Goal: Task Accomplishment & Management: Manage account settings

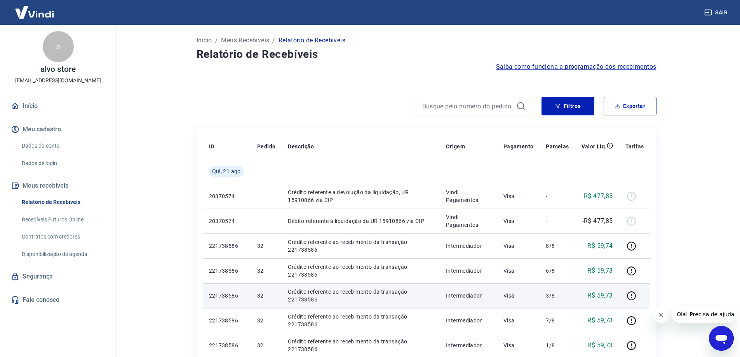
click at [363, 139] on th "Descrição" at bounding box center [361, 146] width 158 height 25
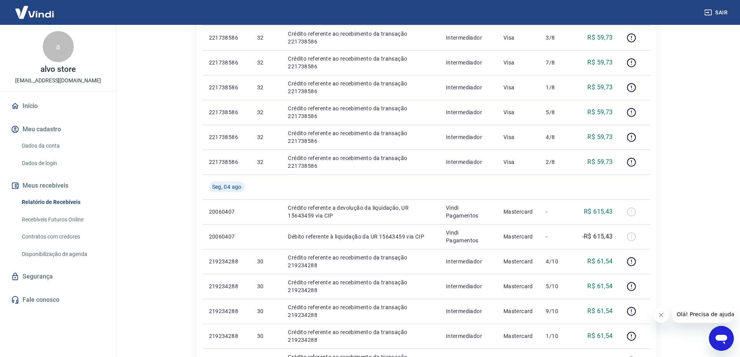
scroll to position [272, 0]
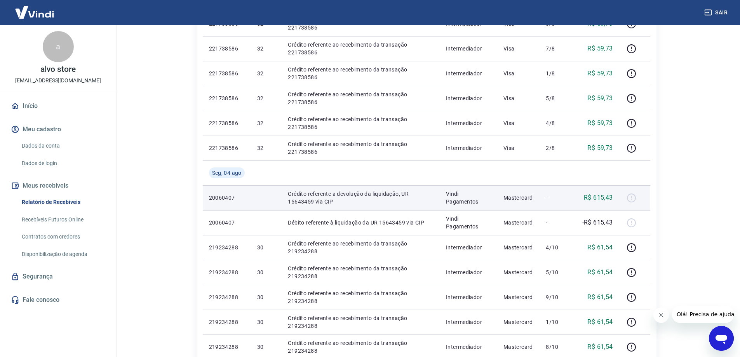
click at [634, 195] on div at bounding box center [634, 198] width 19 height 12
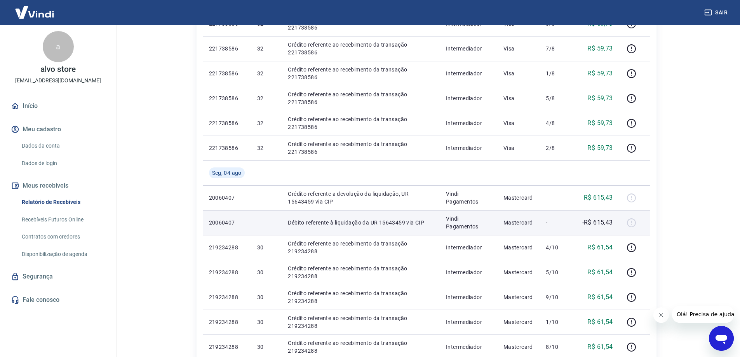
click at [632, 215] on td at bounding box center [634, 222] width 31 height 25
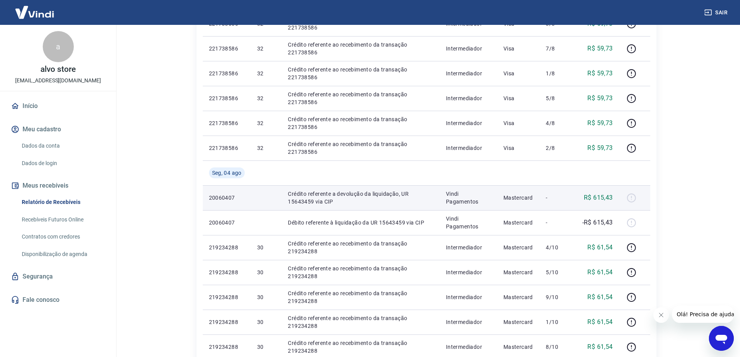
click at [601, 197] on p "R$ 615,43" at bounding box center [598, 197] width 29 height 9
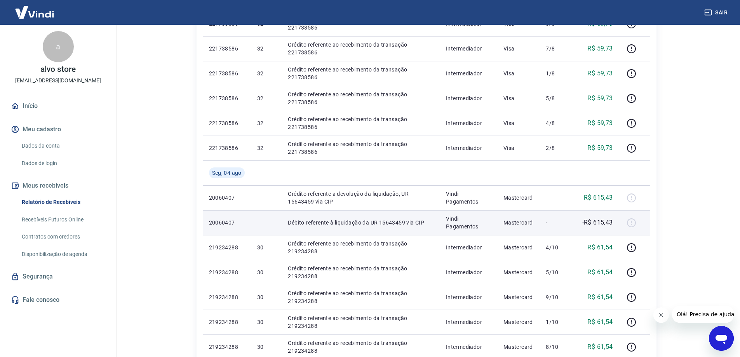
click at [596, 219] on p "-R$ 615,43" at bounding box center [597, 222] width 31 height 9
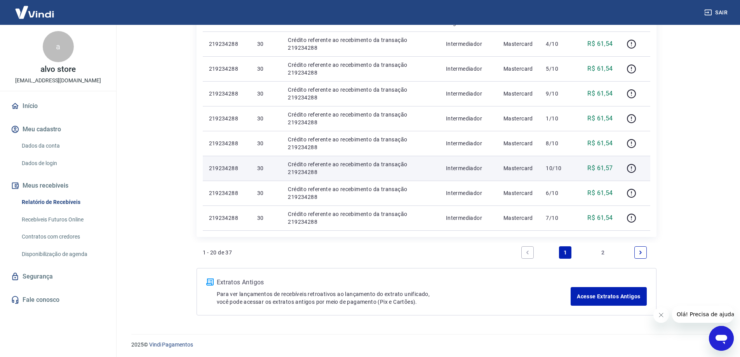
scroll to position [477, 0]
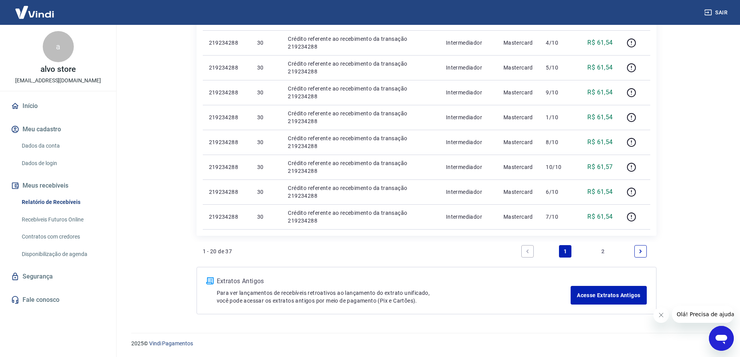
click at [641, 246] on link "Next page" at bounding box center [640, 251] width 12 height 12
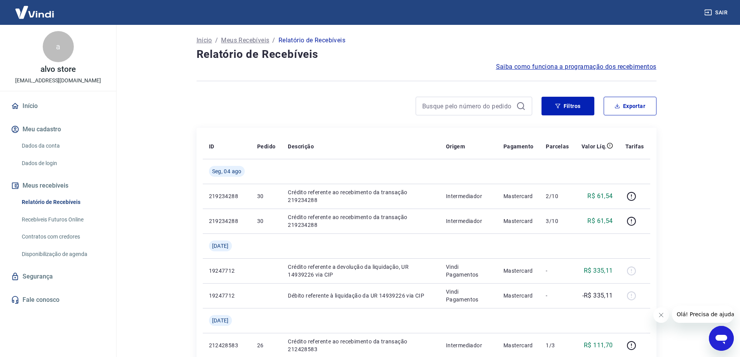
drag, startPoint x: 183, startPoint y: 218, endPoint x: 192, endPoint y: 120, distance: 98.3
click at [59, 149] on link "Dados da conta" at bounding box center [63, 146] width 88 height 16
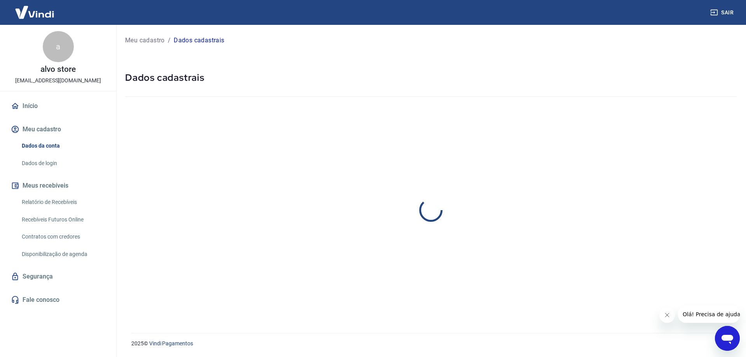
select select "RS"
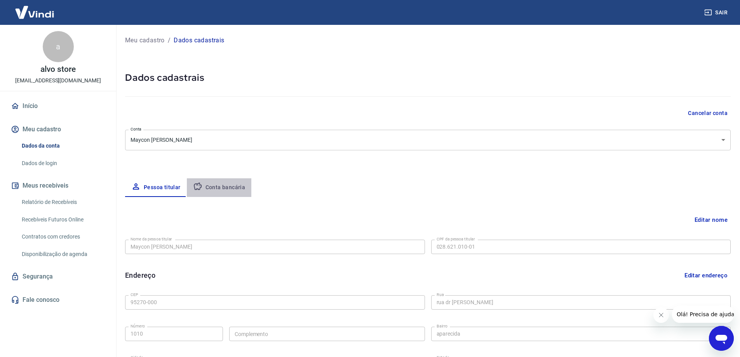
click at [222, 185] on button "Conta bancária" at bounding box center [219, 187] width 65 height 19
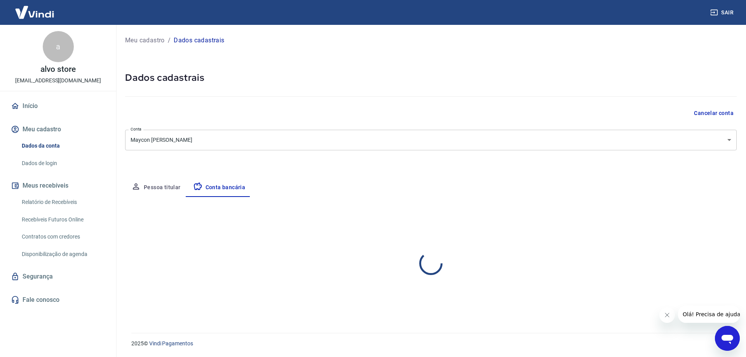
select select "1"
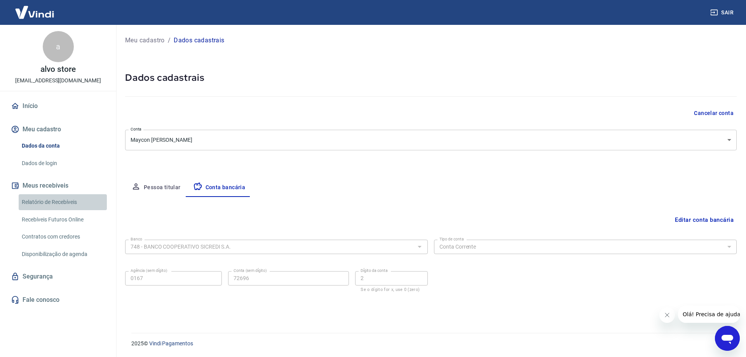
click at [39, 197] on link "Relatório de Recebíveis" at bounding box center [63, 202] width 88 height 16
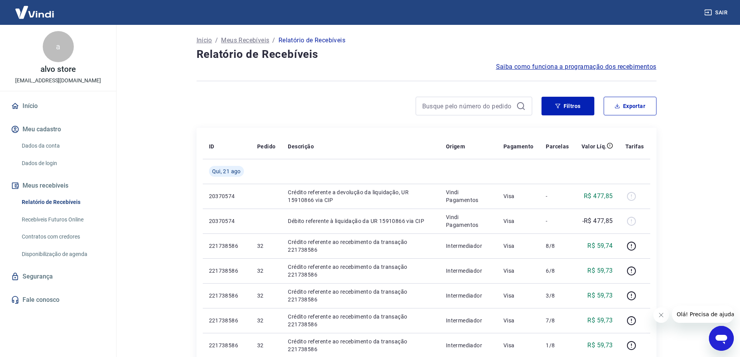
click at [553, 69] on span "Saiba como funciona a programação dos recebimentos" at bounding box center [576, 66] width 160 height 9
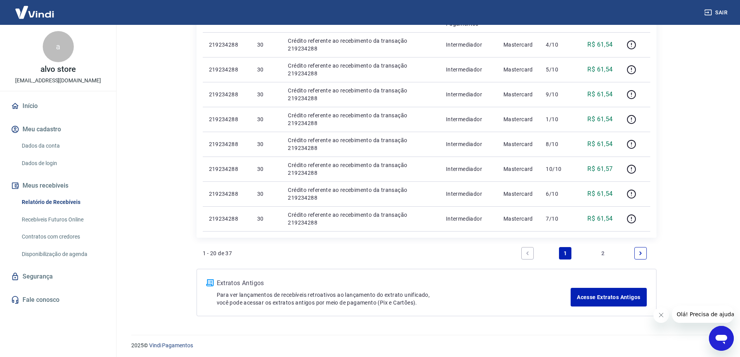
scroll to position [477, 0]
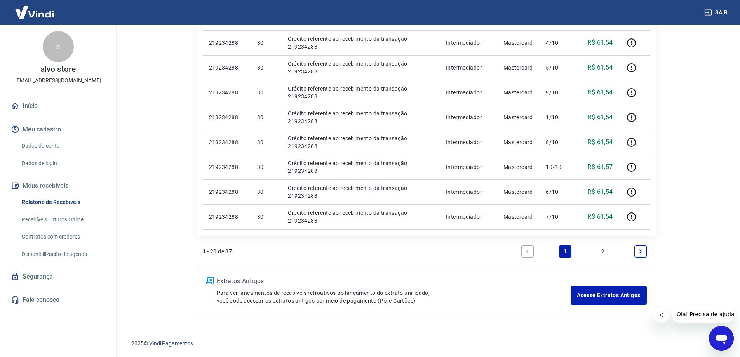
click at [603, 252] on link "2" at bounding box center [603, 251] width 12 height 12
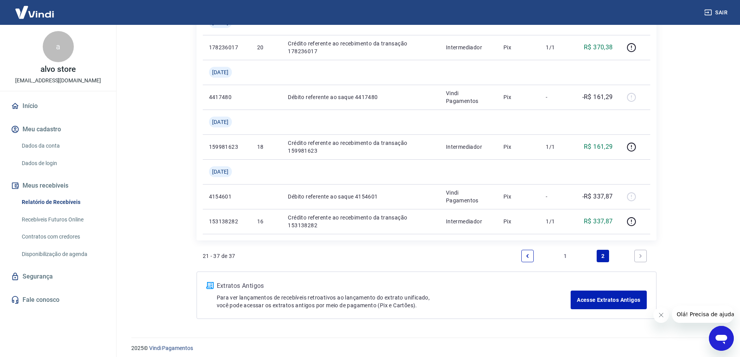
scroll to position [651, 0]
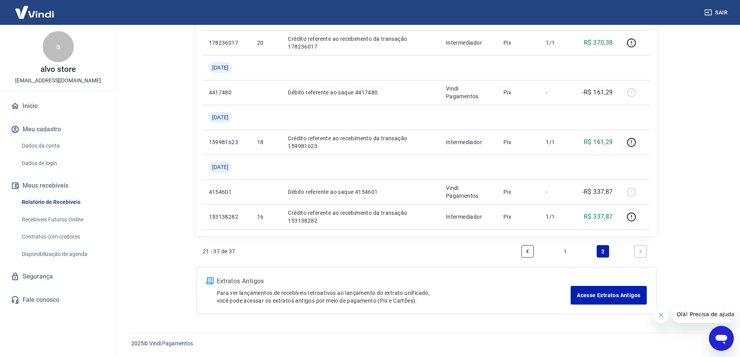
click at [562, 250] on link "1" at bounding box center [565, 251] width 12 height 12
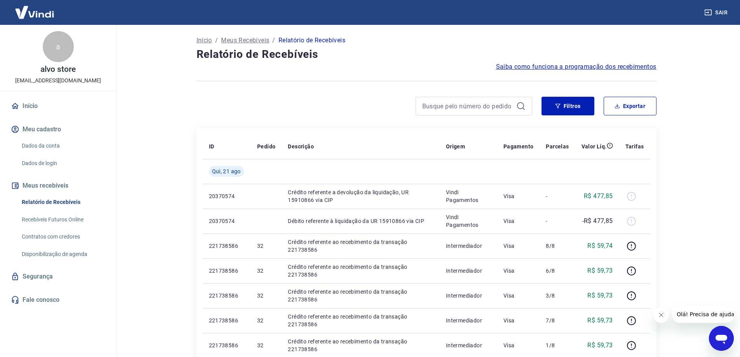
click at [719, 339] on icon "Open messaging window" at bounding box center [722, 339] width 12 height 9
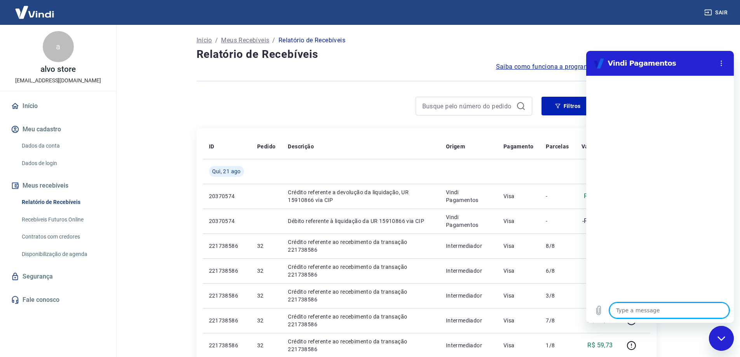
type textarea "B"
type textarea "x"
type textarea "Bo"
type textarea "x"
type textarea "Boa"
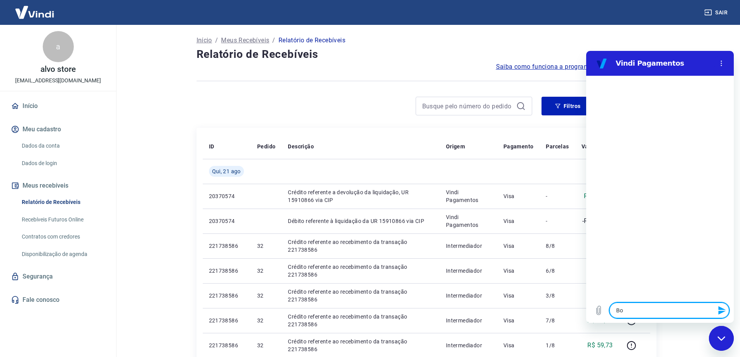
type textarea "x"
type textarea "Boa"
type textarea "x"
type textarea "Boa t"
type textarea "x"
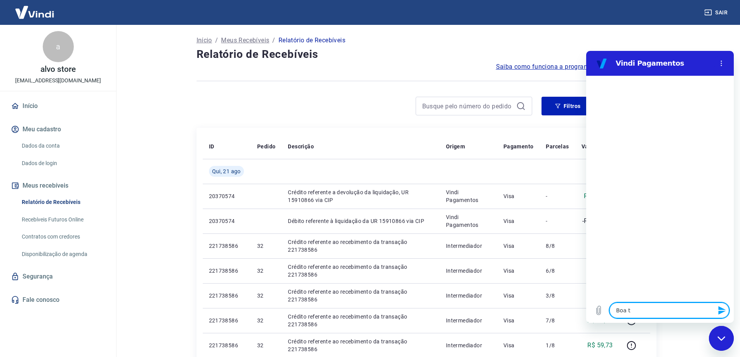
type textarea "Boa ta"
type textarea "x"
type textarea "Boa tar"
type textarea "x"
type textarea "Boa tard"
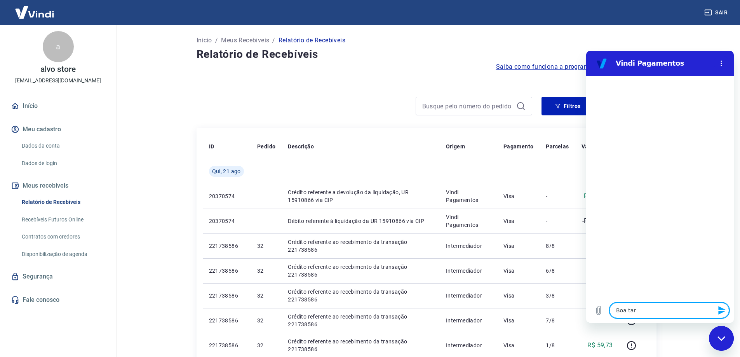
type textarea "x"
type textarea "Boa tarde"
type textarea "x"
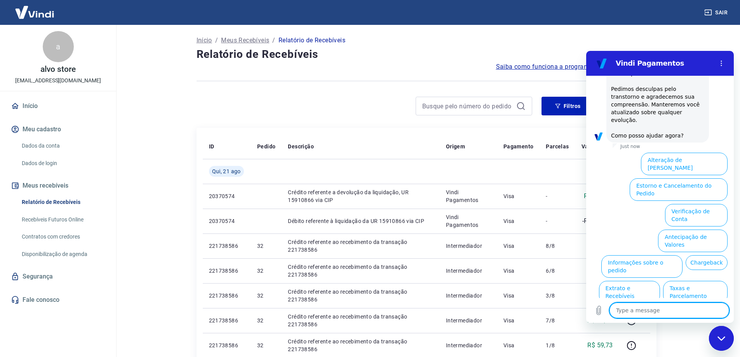
scroll to position [197, 0]
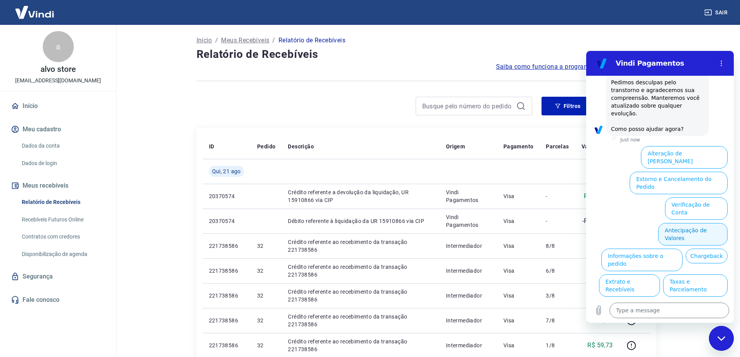
click at [706, 223] on button "Antecipação de Valores" at bounding box center [693, 234] width 70 height 23
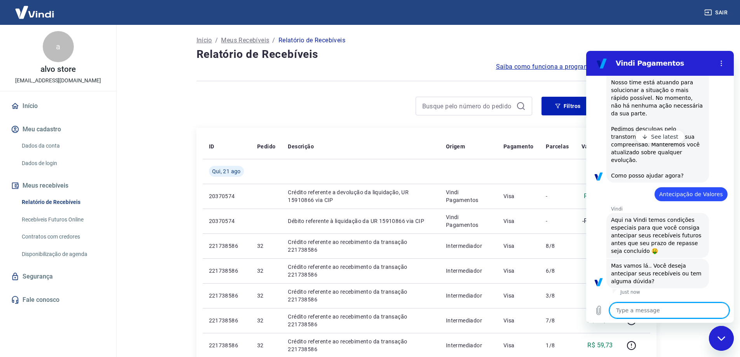
scroll to position [178, 0]
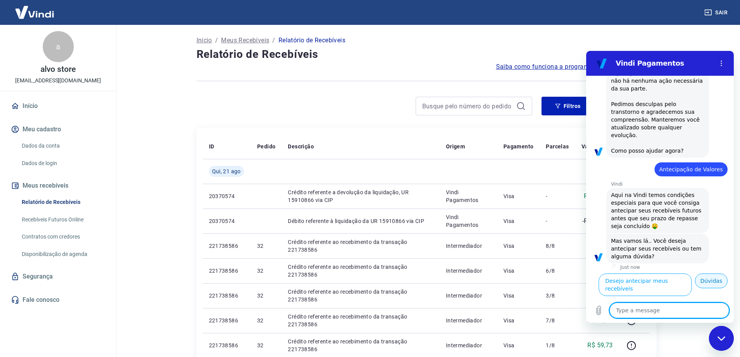
click at [705, 288] on button "Dúvidas" at bounding box center [711, 280] width 33 height 15
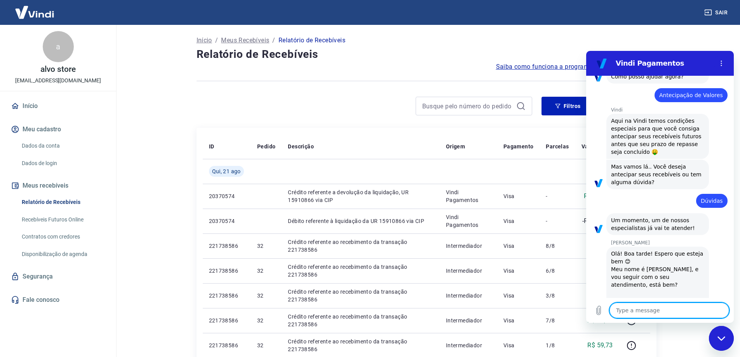
scroll to position [252, 0]
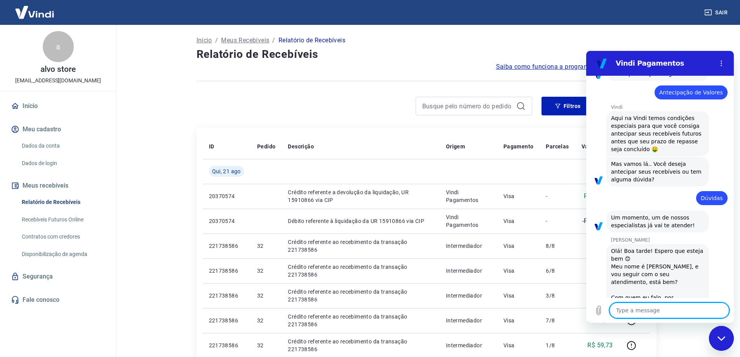
type textarea "x"
type textarea "B"
type textarea "x"
type textarea "Bo"
type textarea "x"
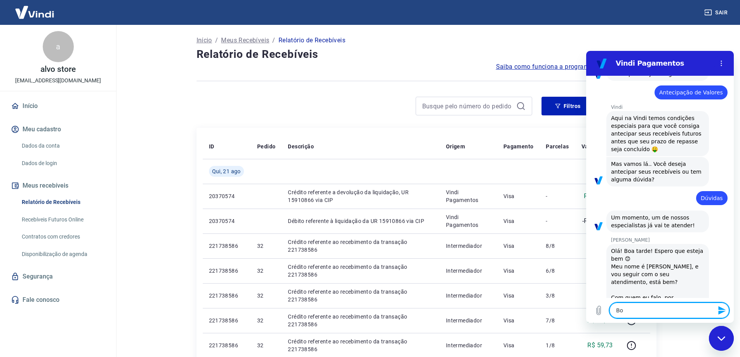
type textarea "Boa"
type textarea "x"
type textarea "Boa"
type textarea "x"
type textarea "Boa t"
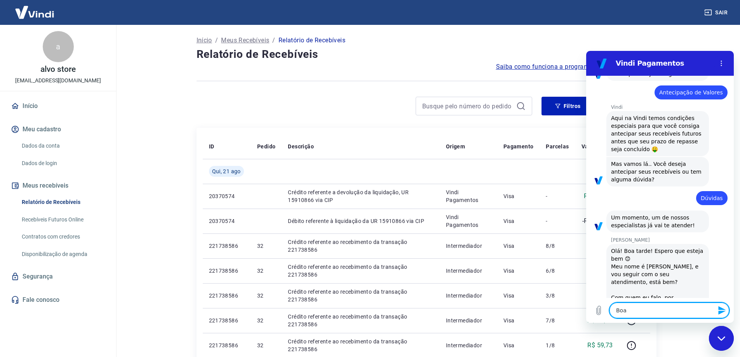
type textarea "x"
type textarea "Boa ta"
type textarea "x"
type textarea "Boa tar"
type textarea "x"
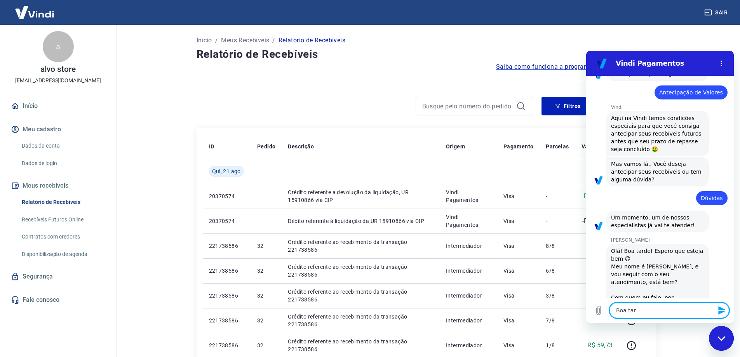
type textarea "Boa tard"
type textarea "x"
type textarea "Boa tarde"
type textarea "x"
type textarea "Boa tarde!"
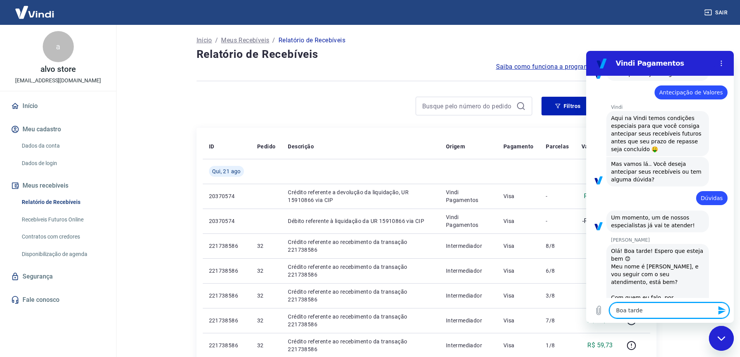
type textarea "x"
type textarea "Boa tarde!"
type textarea "x"
type textarea "Boa tarde! S"
type textarea "x"
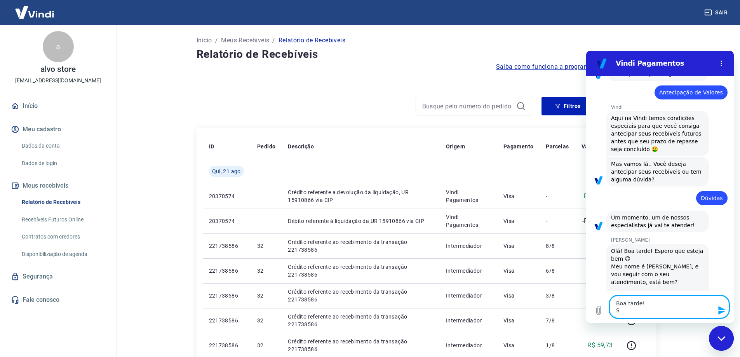
type textarea "Boa tarde! So"
type textarea "x"
type textarea "Boa tarde! Sou"
type textarea "x"
type textarea "Boa tarde! Sou"
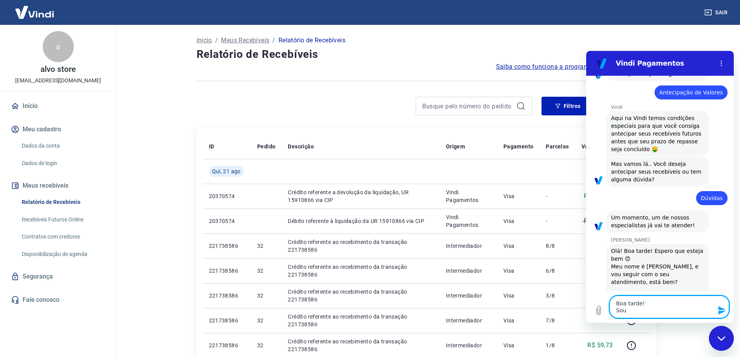
type textarea "x"
type textarea "Boa tarde! Sou m"
type textarea "x"
type textarea "Boa tarde! Sou ma"
type textarea "x"
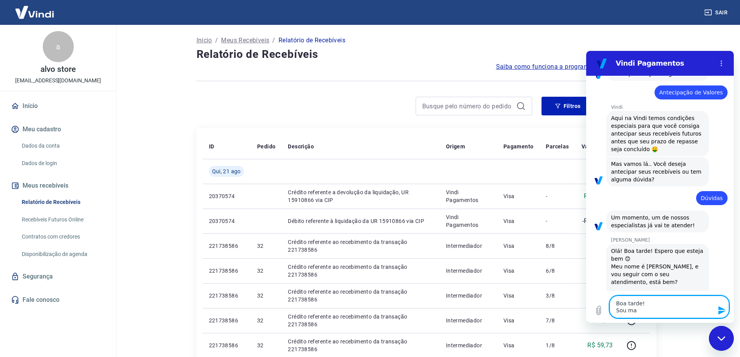
type textarea "Boa tarde! Sou may"
type textarea "x"
type textarea "Boa tarde! Sou mayc"
type textarea "x"
type textarea "Boa tarde! Sou mayco"
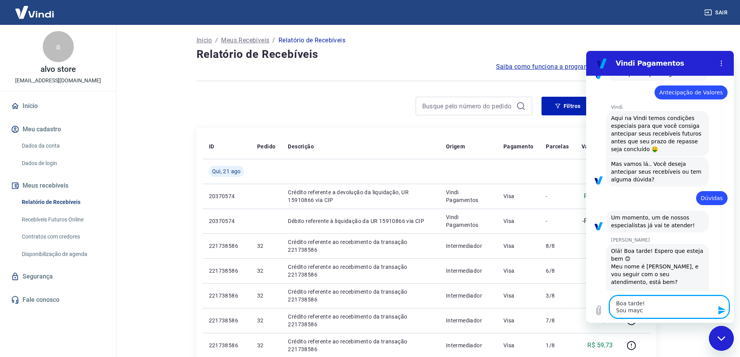
type textarea "x"
type textarea "Boa tarde! Sou maycon"
type textarea "x"
type textarea "Boa tarde! Sou maycon!"
type textarea "x"
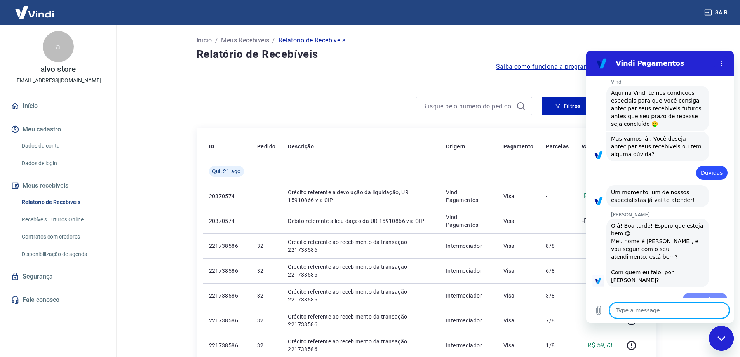
type textarea "x"
type textarea "R"
type textarea "x"
type textarea "Re"
type textarea "x"
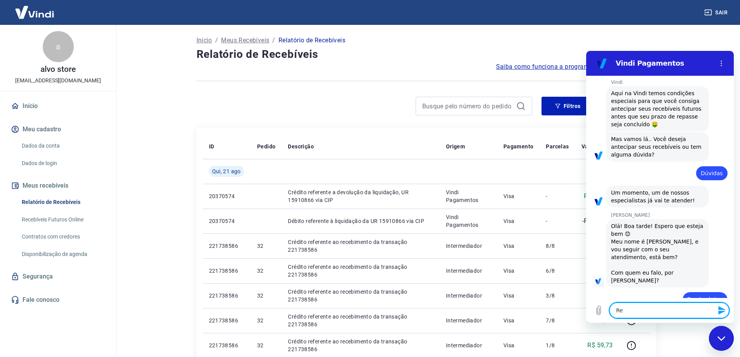
scroll to position [279, 0]
type textarea "Rec"
type textarea "x"
type textarea "Rece"
type textarea "x"
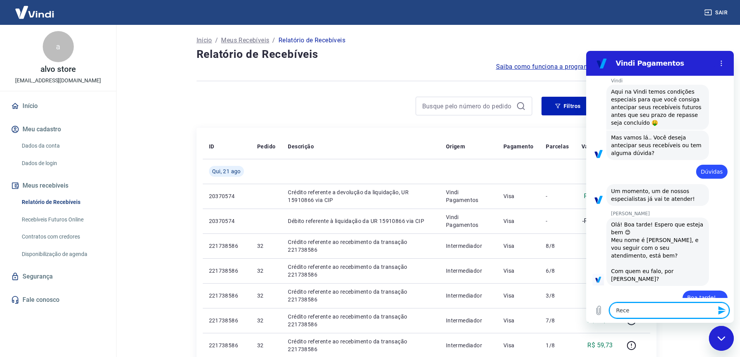
type textarea "Receb"
type textarea "x"
type textarea "Recebi"
type textarea "x"
type textarea "Recebi"
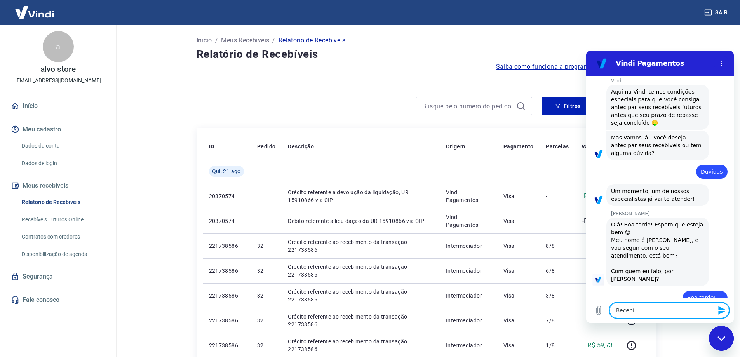
type textarea "x"
type textarea "Recebi u"
type textarea "x"
type textarea "Recebi um"
type textarea "x"
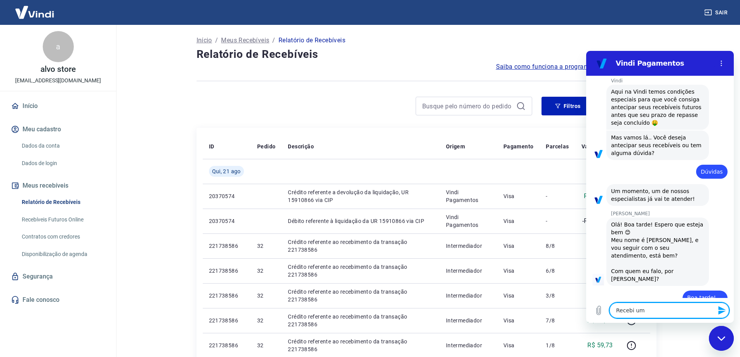
type textarea "Recebi um"
type textarea "x"
type textarea "Recebi um e"
type textarea "x"
type textarea "Recebi um ea"
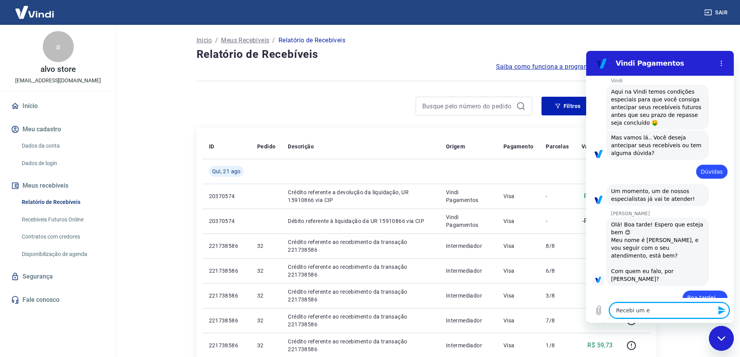
type textarea "x"
type textarea "Recebi um e"
type textarea "x"
type textarea "Recebi um em"
type textarea "x"
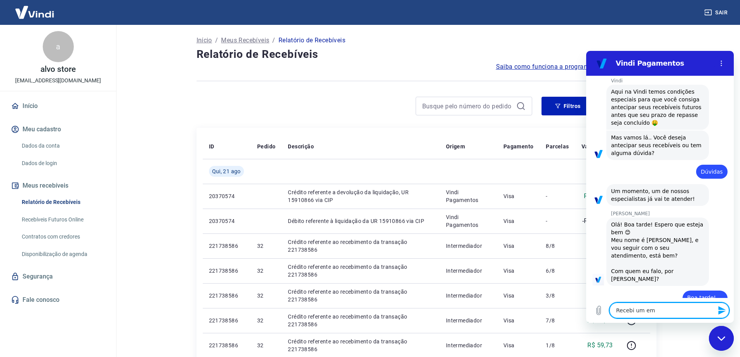
type textarea "Recebi um ema"
type textarea "x"
type textarea "Recebi um emai"
type textarea "x"
type textarea "Recebi um email"
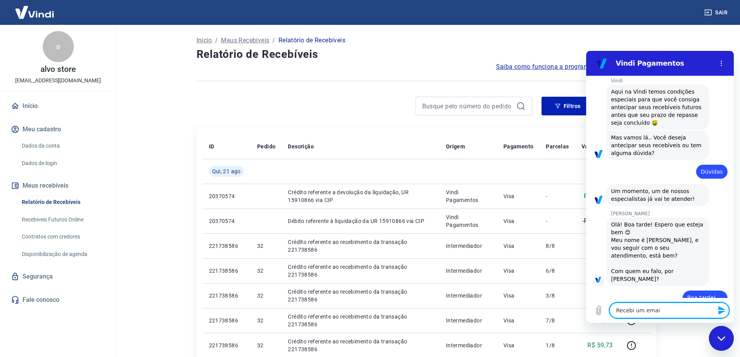
type textarea "x"
type textarea "Recebi um emails"
type textarea "x"
type textarea "Recebi um email"
type textarea "x"
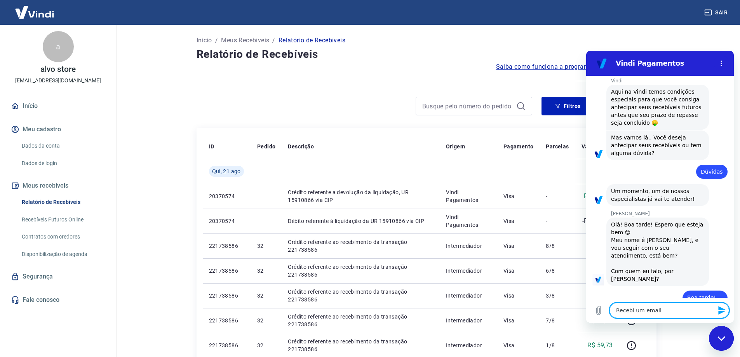
type textarea "Recebi um email"
type textarea "x"
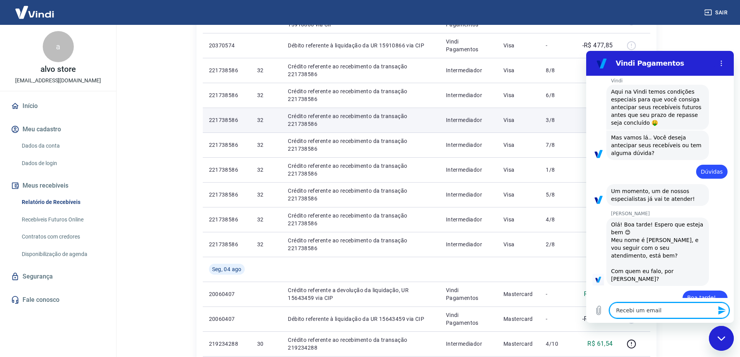
scroll to position [194, 0]
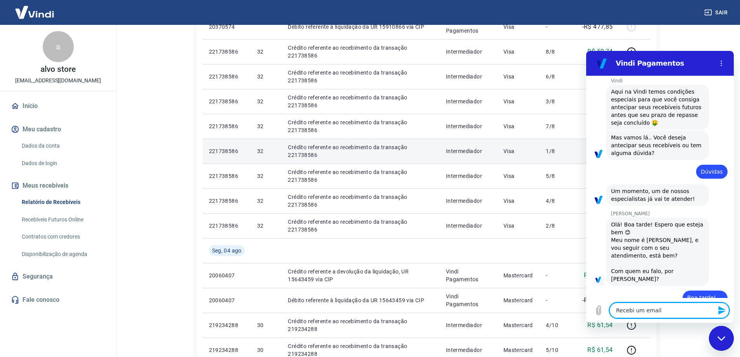
type textarea "Recebi um email"
type textarea "x"
type textarea "Recebi um emai"
type textarea "x"
type textarea "Recebi um ema"
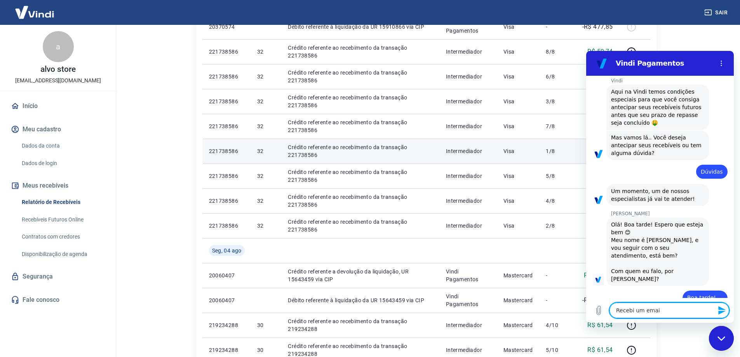
type textarea "x"
type textarea "Recebi um em"
type textarea "x"
type textarea "Recebi um e"
type textarea "x"
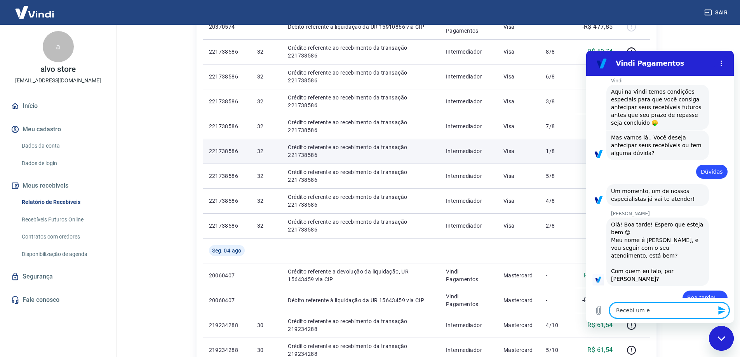
type textarea "Recebi um"
type textarea "x"
type textarea "Recebi um"
type textarea "x"
type textarea "Recebi u"
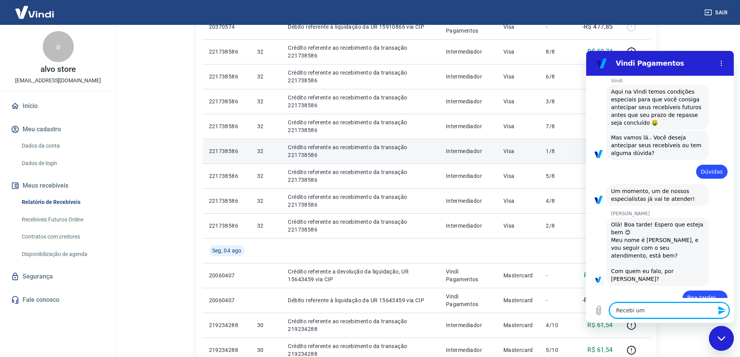
type textarea "x"
type textarea "Recebi"
type textarea "x"
type textarea "Recebi o"
type textarea "x"
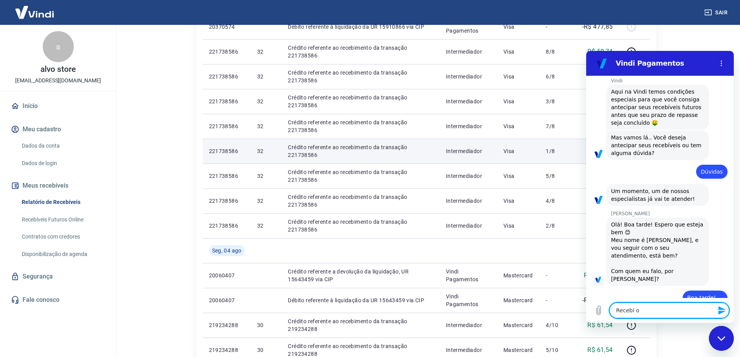
type textarea "Recebi o"
type textarea "x"
type textarea "Recebi o s"
type textarea "x"
type textarea "Recebi o se"
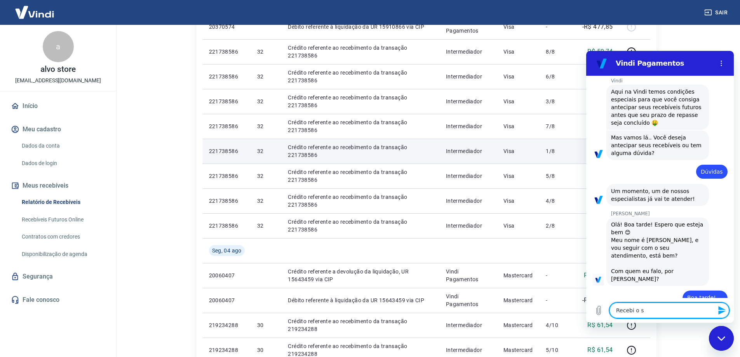
type textarea "x"
type textarea "Recebi o seg"
type textarea "x"
type textarea "Recebi o segu"
type textarea "x"
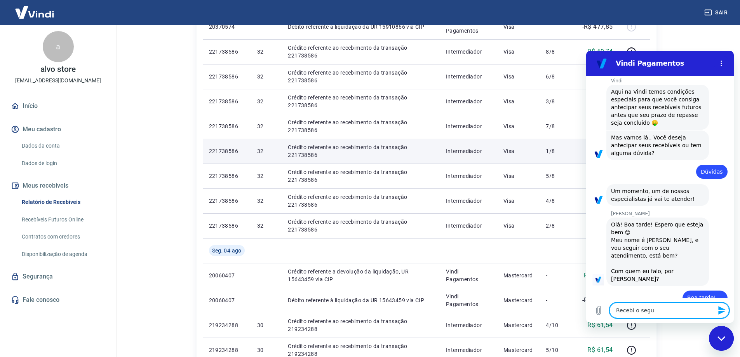
type textarea "Recebi o segui"
type textarea "x"
type textarea "Recebi o seguin"
type textarea "x"
type textarea "Recebi o seguint"
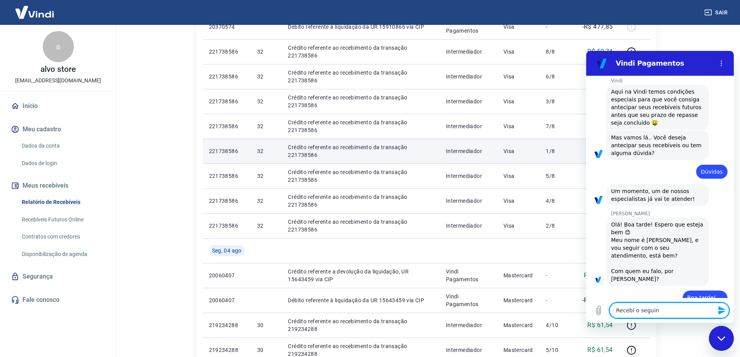
type textarea "x"
type textarea "Recebi o seguinte"
type textarea "x"
type textarea "Recebi o seguinte"
type textarea "x"
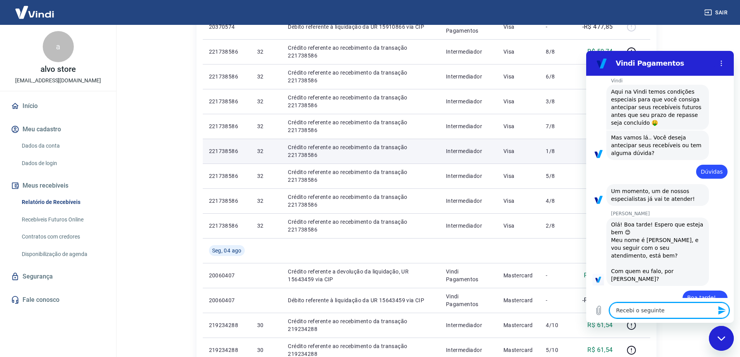
type textarea "Recebi o seguinte e"
type textarea "x"
type textarea "Recebi o seguinte em"
type textarea "x"
type textarea "Recebi o seguinte ema"
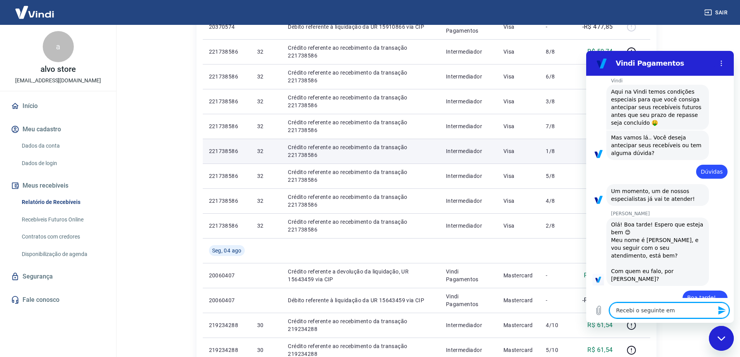
type textarea "x"
type textarea "Recebi o seguinte emai"
type textarea "x"
type textarea "Recebi o seguinte email"
type textarea "x"
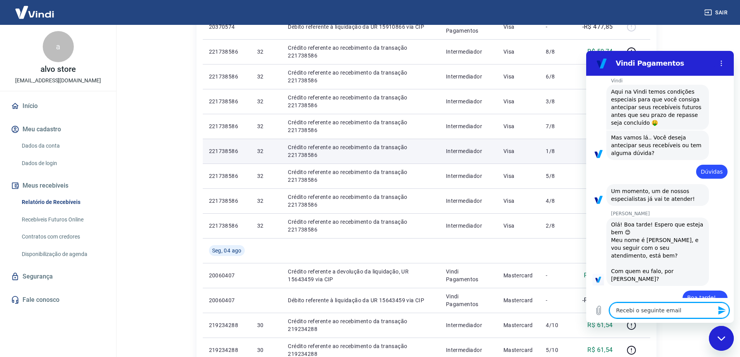
type textarea "Recebi o seguinte email:"
type textarea "x"
type textarea "Recebi o seguinte email:"
type textarea "x"
paste textarea "Olá, Maycon Cesar Brogliato! Informamos que o pagamento referente às transações…"
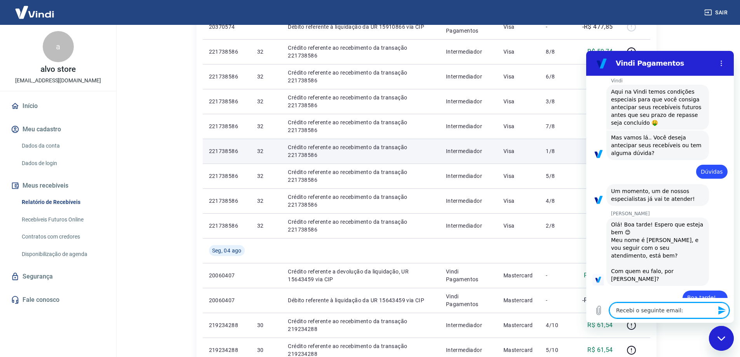
type textarea "Recebi o seguinte email: Olá, Maycon Cesar Brogliato! Informamos que o pagament…"
type textarea "x"
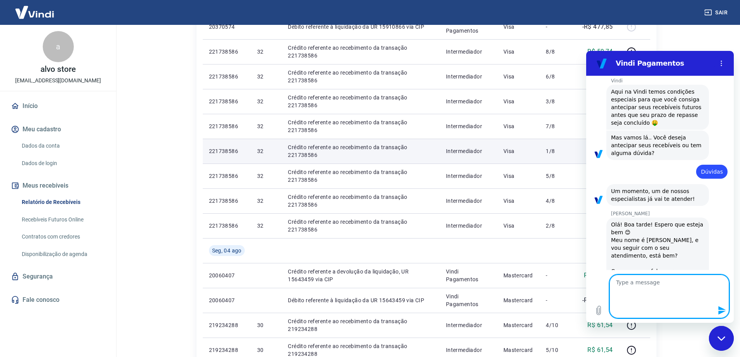
scroll to position [0, 0]
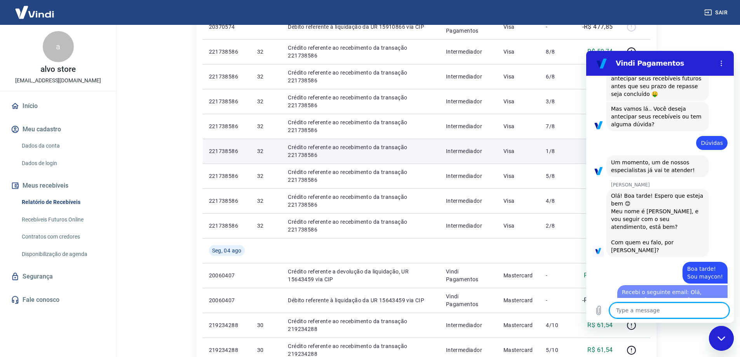
type textarea "x"
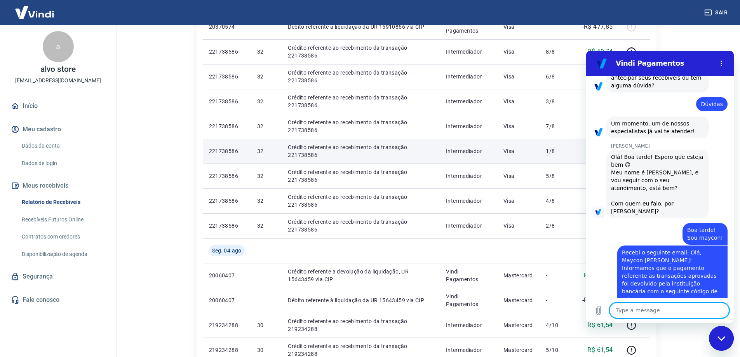
scroll to position [348, 0]
type textarea "G"
type textarea "x"
type textarea "Go"
type textarea "x"
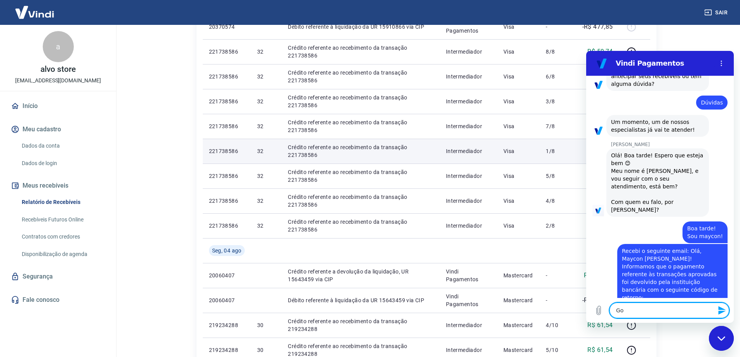
type textarea "Gos"
type textarea "x"
type textarea "Gost"
type textarea "x"
type textarea "Gosta"
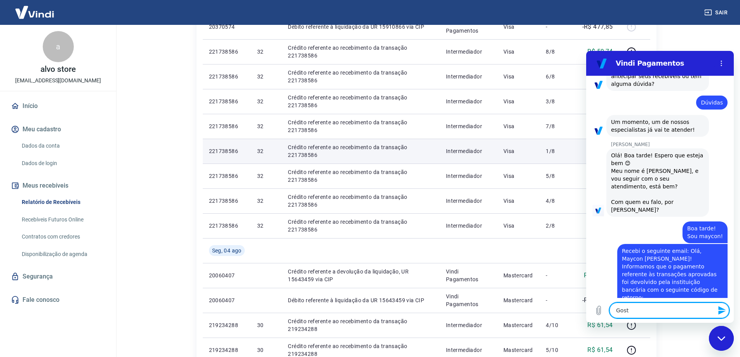
type textarea "x"
type textarea "Gostar"
type textarea "x"
type textarea "Gostari"
type textarea "x"
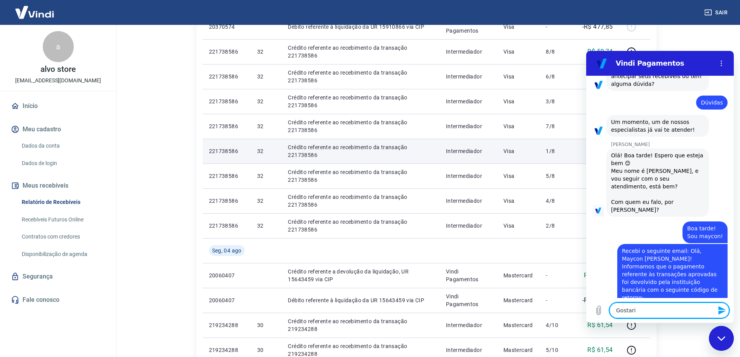
type textarea "Gostaria"
type textarea "x"
type textarea "Gostaria"
type textarea "x"
type textarea "Gostaria d"
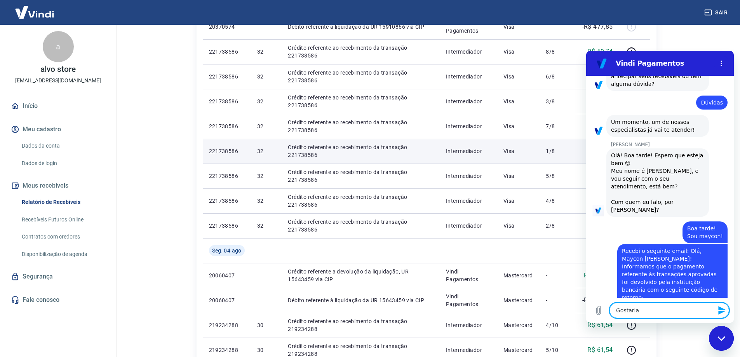
type textarea "x"
type textarea "Gostaria de"
type textarea "x"
type textarea "Gostaria de"
type textarea "x"
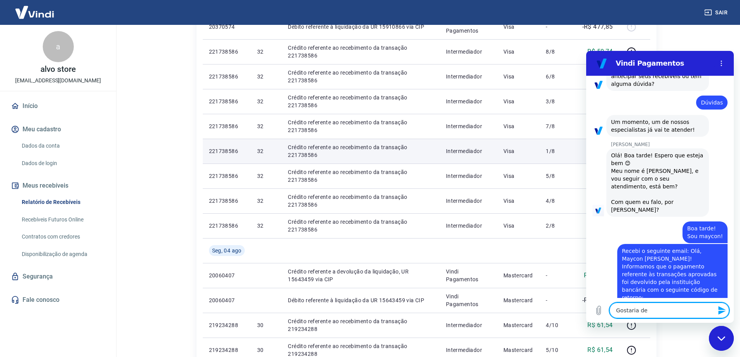
type textarea "Gostaria de f"
type textarea "x"
type textarea "Gostaria de fe"
type textarea "x"
type textarea "Gostaria de f"
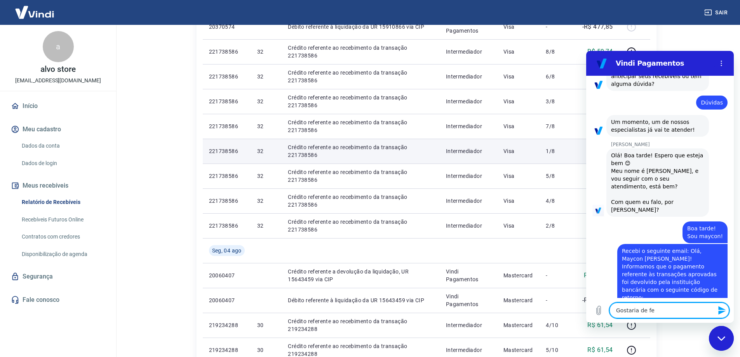
type textarea "x"
type textarea "Gostaria de"
type textarea "x"
type textarea "Gostaria de v"
type textarea "x"
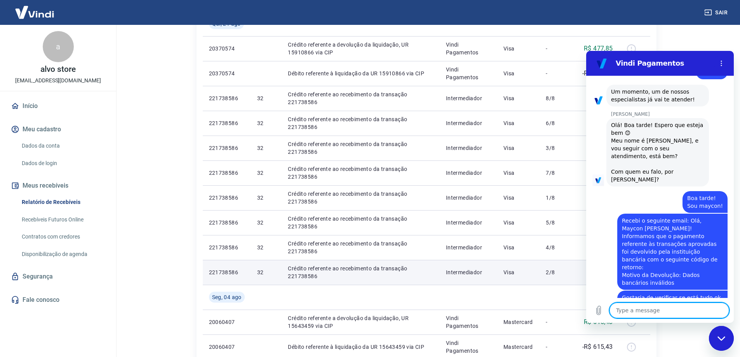
scroll to position [117, 0]
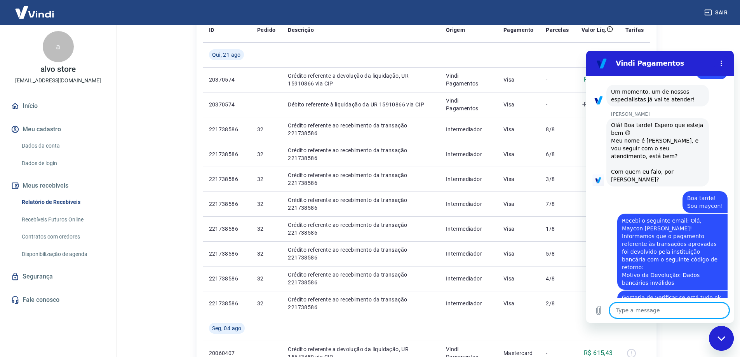
click at [684, 63] on h2 "Vindi Pagamentos" at bounding box center [663, 63] width 95 height 9
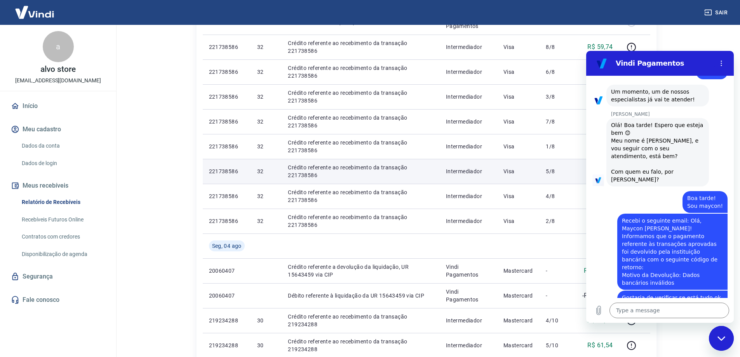
scroll to position [194, 0]
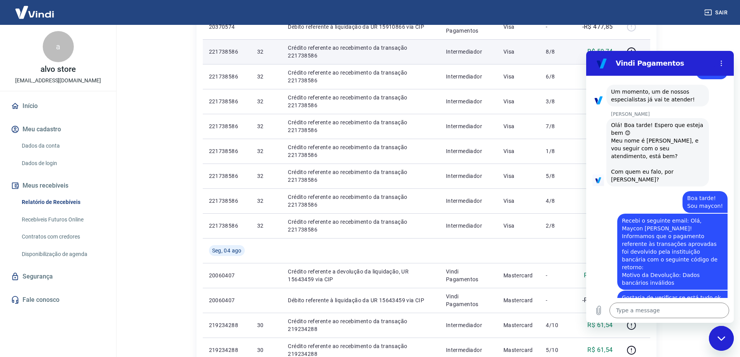
click at [562, 59] on td "8/8" at bounding box center [557, 51] width 35 height 25
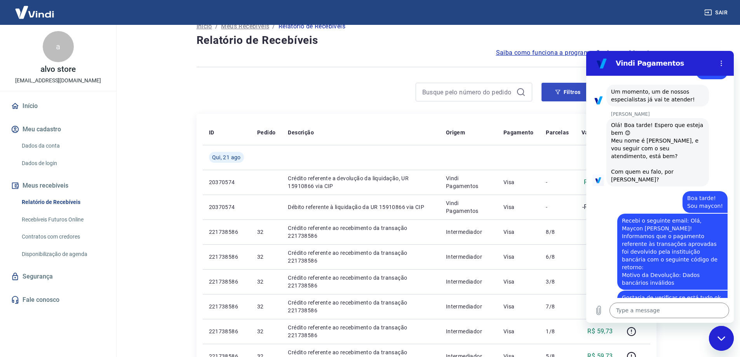
scroll to position [0, 0]
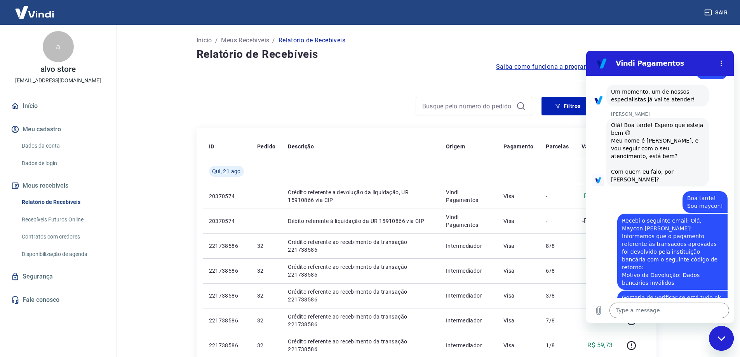
click at [693, 38] on main "Início / Meus Recebíveis / Relatório de Recebíveis Relatório de Recebíveis Saib…" at bounding box center [426, 191] width 627 height 332
click at [594, 49] on h4 "Relatório de Recebíveis" at bounding box center [427, 55] width 460 height 16
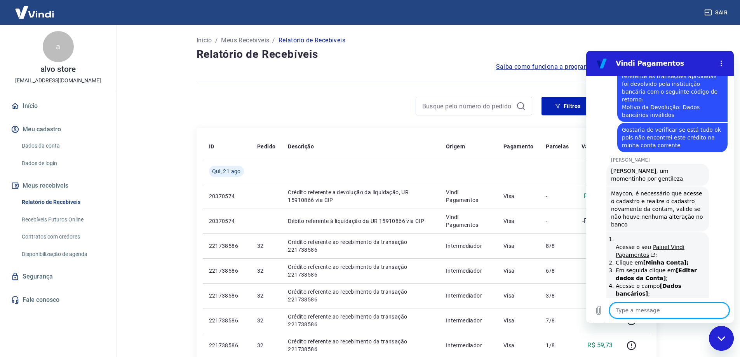
scroll to position [557, 0]
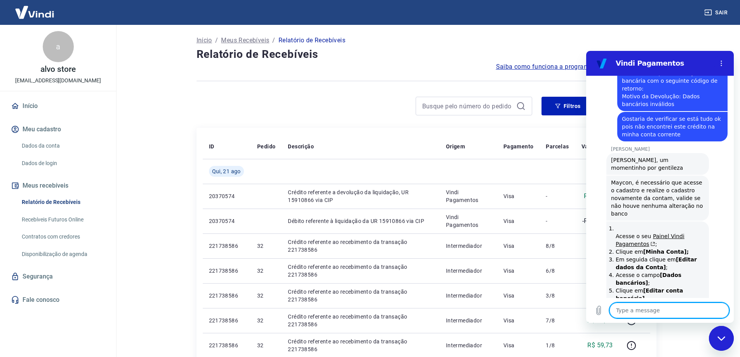
click at [661, 311] on textarea at bounding box center [669, 311] width 120 height 16
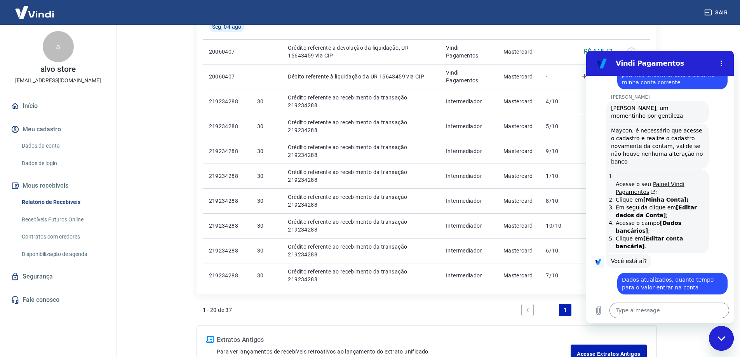
scroll to position [477, 0]
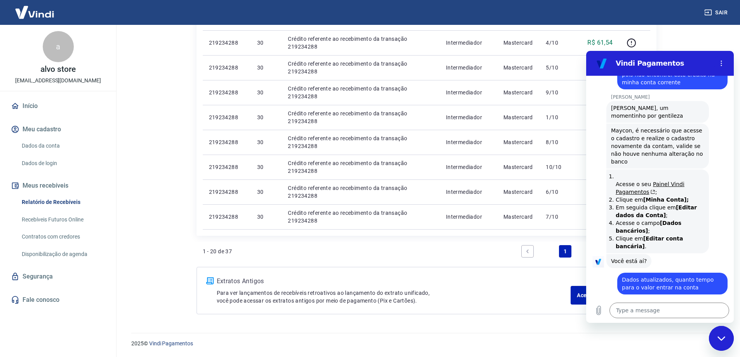
drag, startPoint x: 375, startPoint y: 211, endPoint x: 363, endPoint y: 372, distance: 162.0
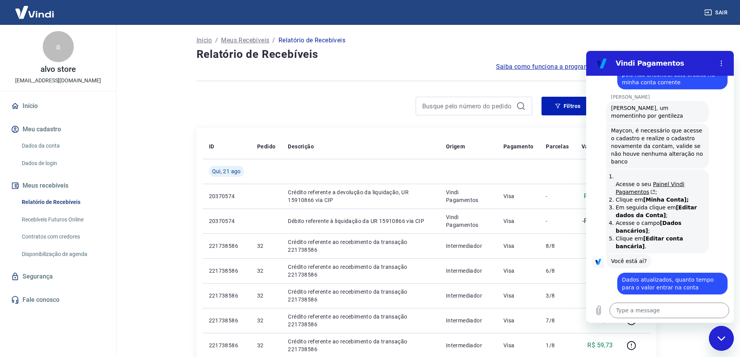
drag, startPoint x: 194, startPoint y: 236, endPoint x: 221, endPoint y: 95, distance: 143.8
click at [640, 307] on textarea at bounding box center [669, 311] width 120 height 16
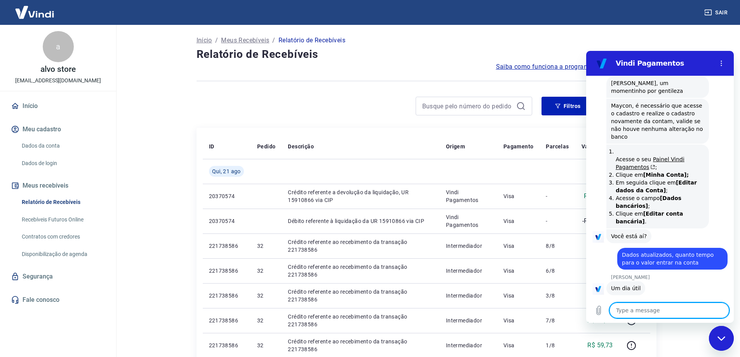
scroll to position [635, 0]
click at [303, 77] on div at bounding box center [427, 80] width 460 height 19
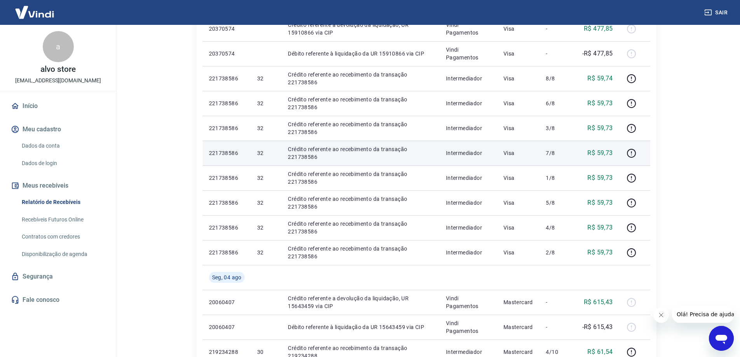
scroll to position [194, 0]
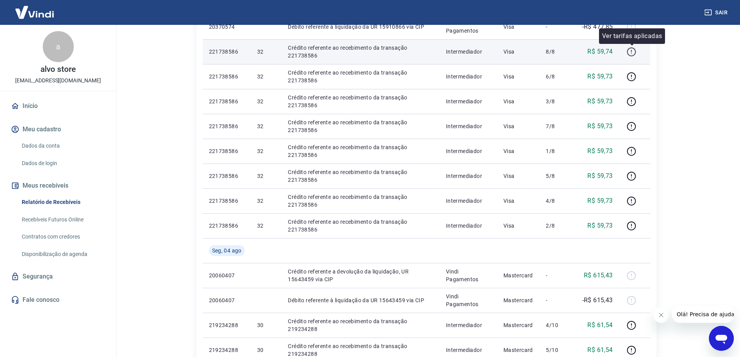
click at [636, 52] on icon "button" at bounding box center [632, 52] width 10 height 10
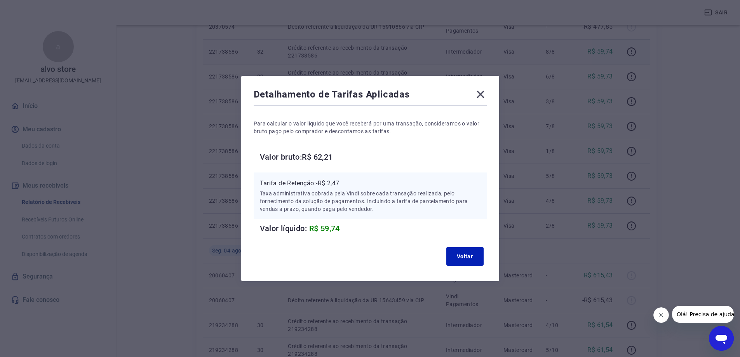
click at [490, 94] on div "Detalhamento de Tarifas Aplicadas Para calcular o valor líquido que você recebe…" at bounding box center [370, 178] width 258 height 205
click at [480, 92] on icon at bounding box center [480, 94] width 12 height 12
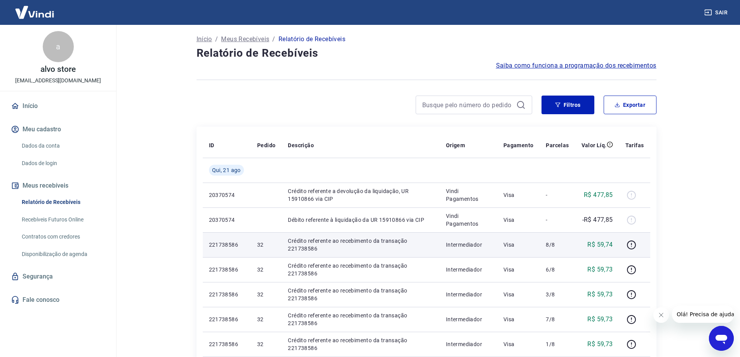
scroll to position [0, 0]
click at [54, 221] on link "Recebíveis Futuros Online" at bounding box center [63, 220] width 88 height 16
click at [76, 226] on link "Recebíveis Futuros Online" at bounding box center [63, 220] width 88 height 16
click at [61, 148] on link "Dados da conta" at bounding box center [63, 146] width 88 height 16
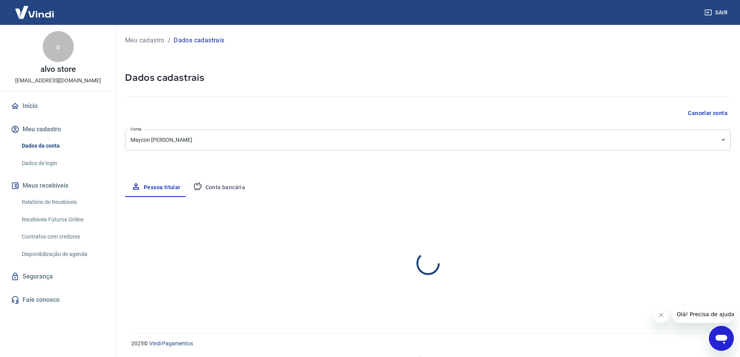
select select "RS"
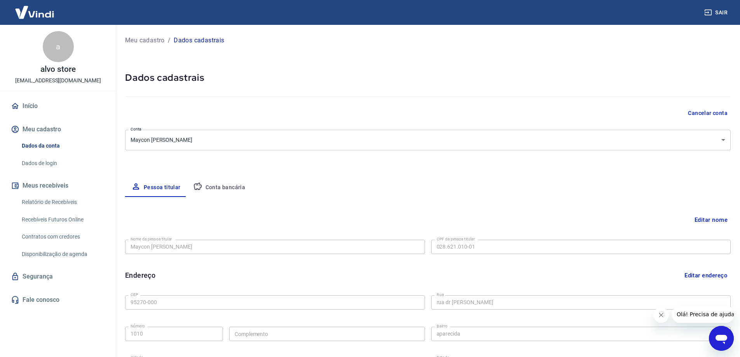
click at [244, 182] on button "Conta bancária" at bounding box center [219, 187] width 65 height 19
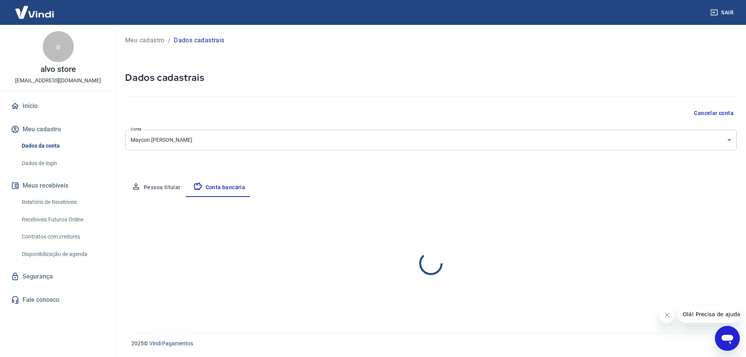
select select "1"
click at [691, 216] on button "Editar conta bancária" at bounding box center [704, 219] width 65 height 15
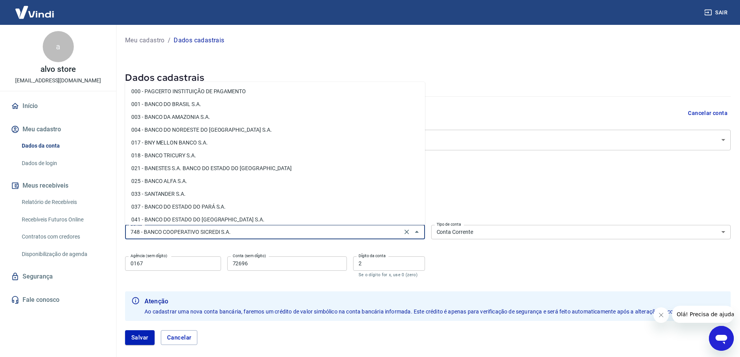
click at [312, 230] on input "748 - BANCO COOPERATIVO SICREDI S.A." at bounding box center [263, 232] width 272 height 10
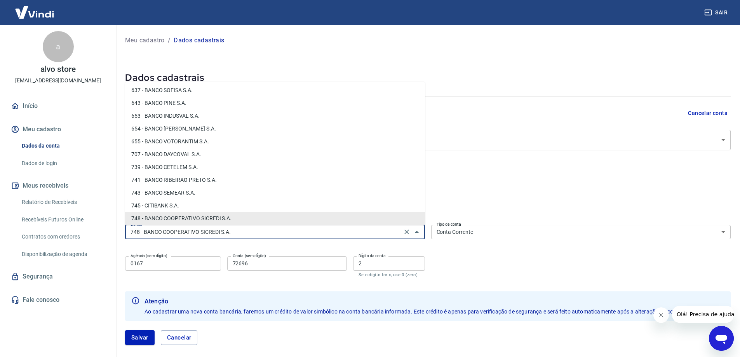
click at [451, 231] on select "Conta Corrente Conta Poupança" at bounding box center [581, 232] width 300 height 14
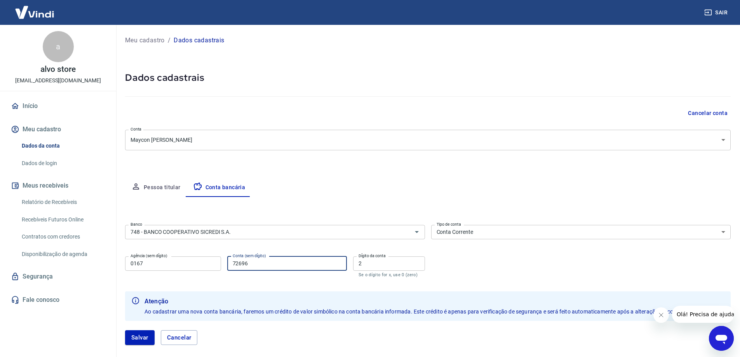
click at [268, 266] on input "72696" at bounding box center [287, 263] width 120 height 14
click at [389, 266] on input "2" at bounding box center [389, 263] width 72 height 14
type input "2"
type input "4"
click at [138, 340] on button "Salvar" at bounding box center [140, 337] width 30 height 15
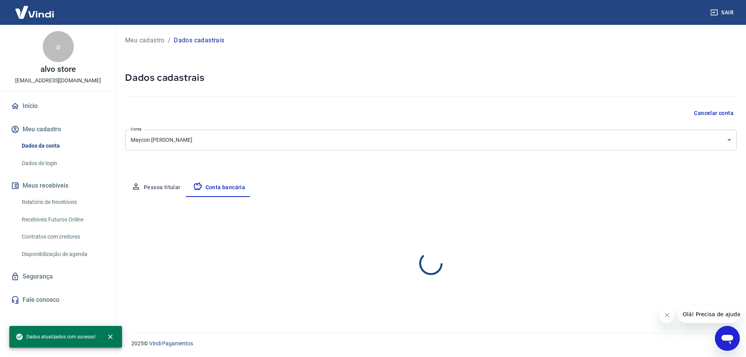
select select "1"
click at [461, 226] on div "Editar conta bancária" at bounding box center [430, 219] width 611 height 15
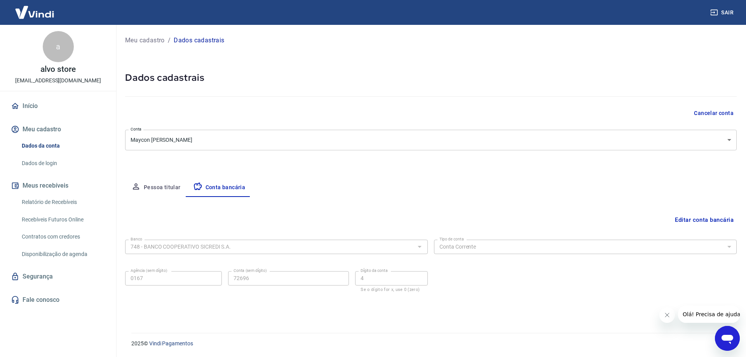
click at [700, 222] on button "Editar conta bancária" at bounding box center [704, 219] width 65 height 15
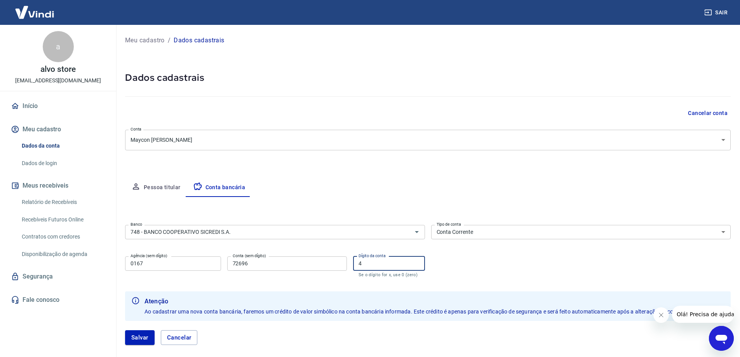
click at [405, 269] on input "4" at bounding box center [389, 263] width 72 height 14
type input "2"
click at [141, 336] on button "Salvar" at bounding box center [140, 337] width 30 height 15
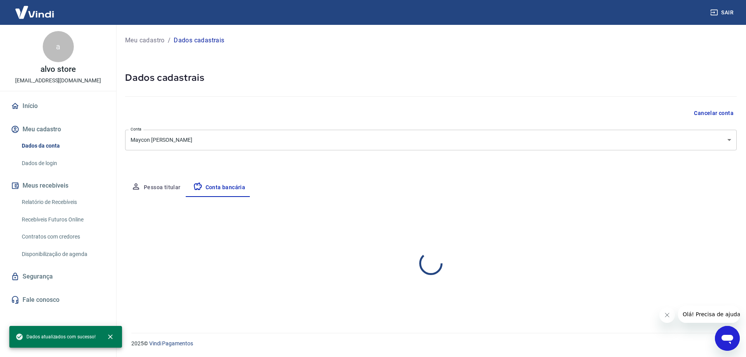
select select "1"
click at [298, 92] on div at bounding box center [430, 95] width 611 height 22
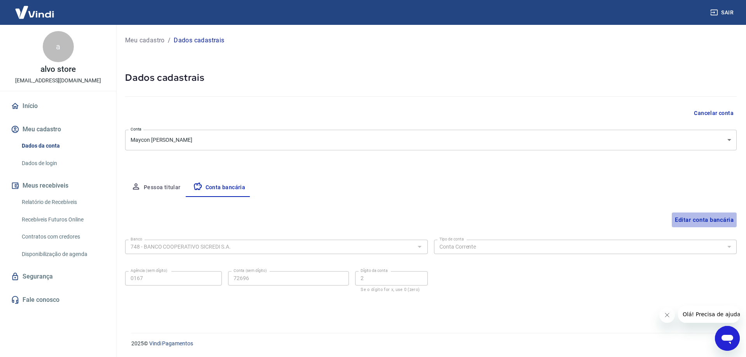
click at [690, 220] on button "Editar conta bancária" at bounding box center [704, 219] width 65 height 15
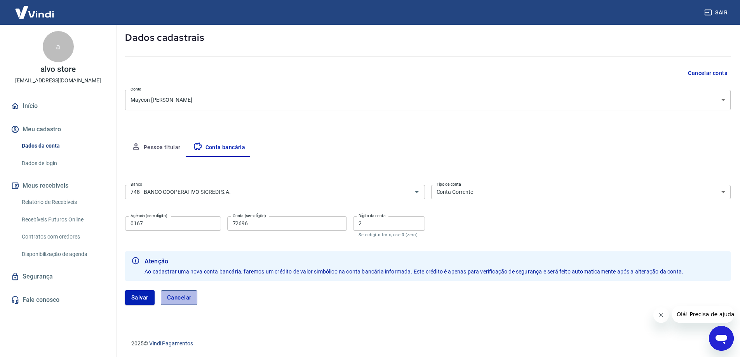
click at [183, 296] on button "Cancelar" at bounding box center [179, 297] width 37 height 15
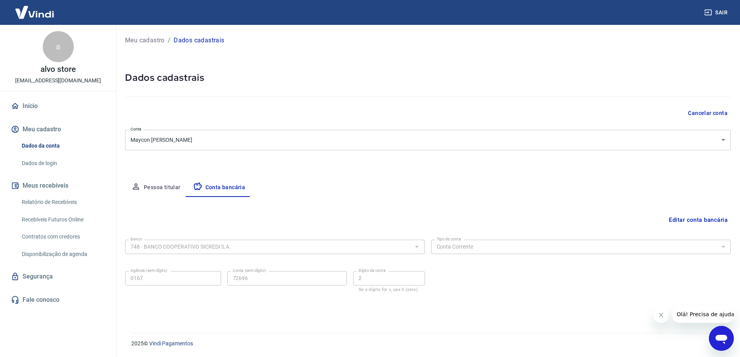
scroll to position [0, 0]
click at [381, 71] on h5 "Dados cadastrais" at bounding box center [430, 77] width 611 height 12
click at [34, 23] on img at bounding box center [34, 12] width 51 height 24
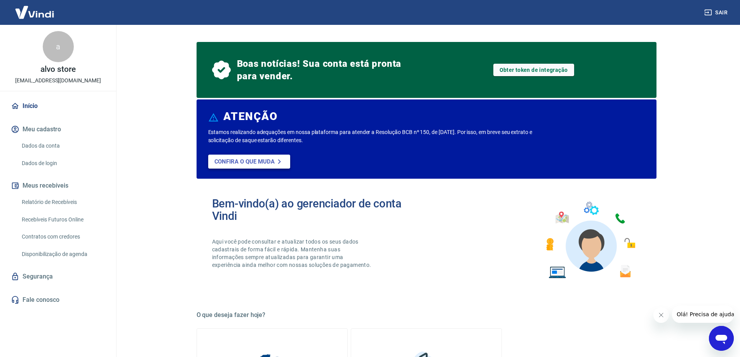
click at [260, 160] on p "Confira o que muda" at bounding box center [244, 161] width 60 height 7
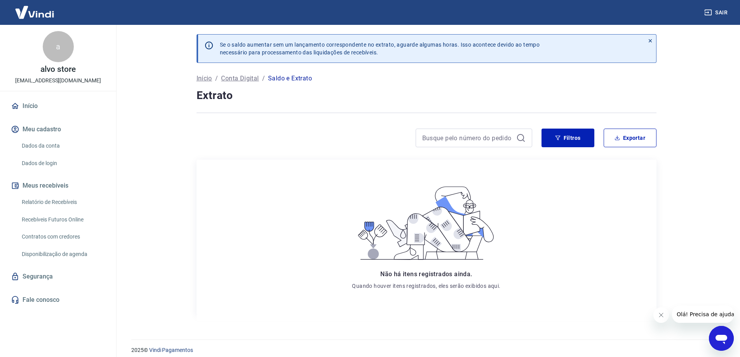
click at [80, 217] on link "Recebíveis Futuros Online" at bounding box center [63, 220] width 88 height 16
click at [39, 145] on link "Dados da conta" at bounding box center [63, 146] width 88 height 16
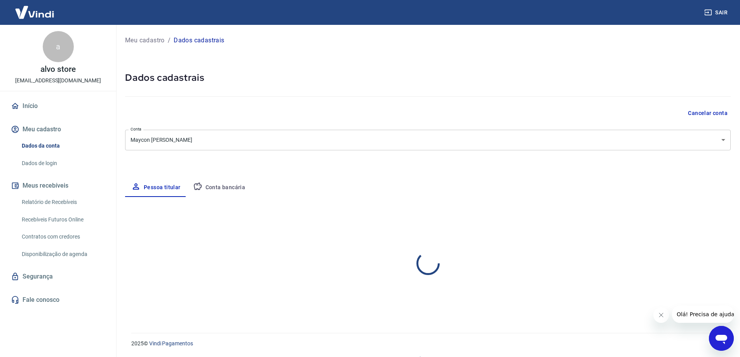
select select "RS"
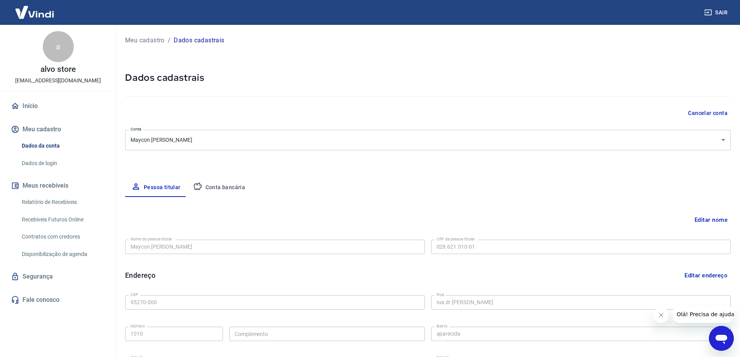
click at [218, 185] on button "Conta bancária" at bounding box center [219, 187] width 65 height 19
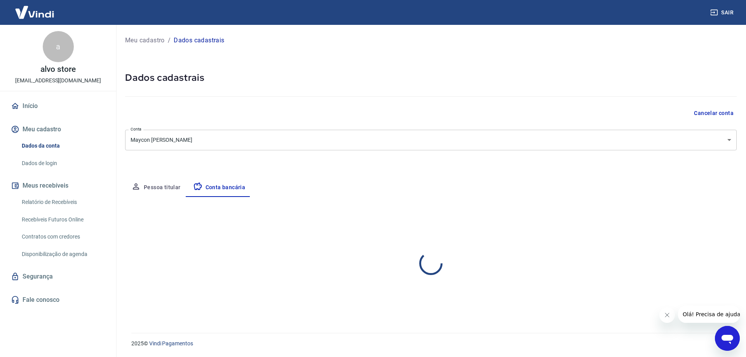
select select "1"
click at [709, 219] on button "Editar conta bancária" at bounding box center [704, 219] width 65 height 15
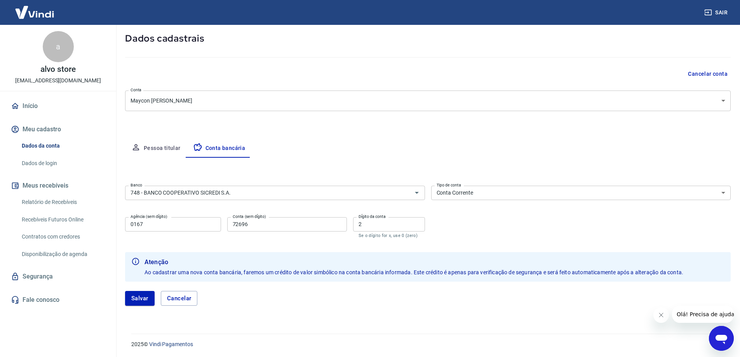
scroll to position [40, 0]
click at [135, 296] on button "Salvar" at bounding box center [140, 297] width 30 height 15
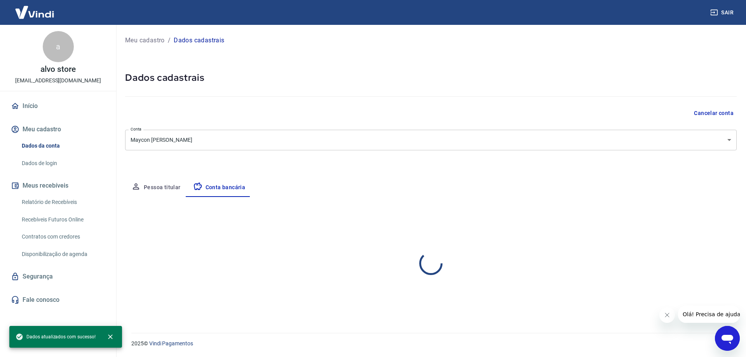
select select "1"
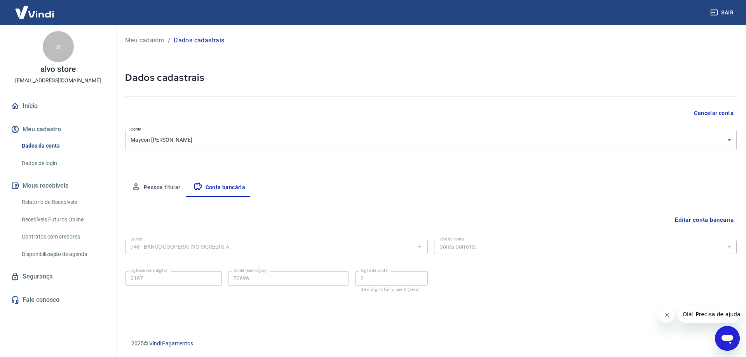
click at [241, 195] on button "Conta bancária" at bounding box center [219, 187] width 65 height 19
click at [695, 217] on button "Editar conta bancária" at bounding box center [704, 219] width 65 height 15
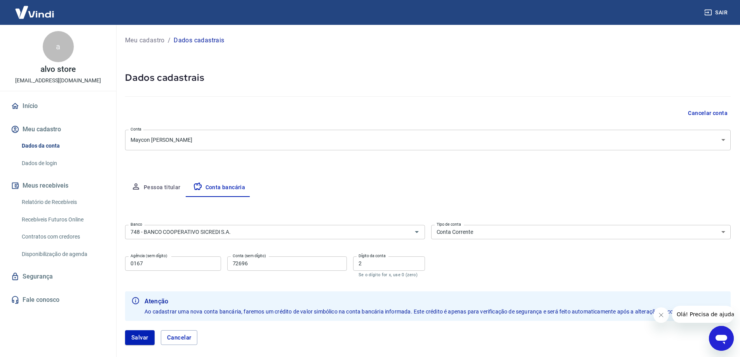
click at [374, 146] on body "Sair a alvo store maycon.brogliato@gmail.com Início Meu cadastro Dados da conta…" at bounding box center [370, 178] width 740 height 357
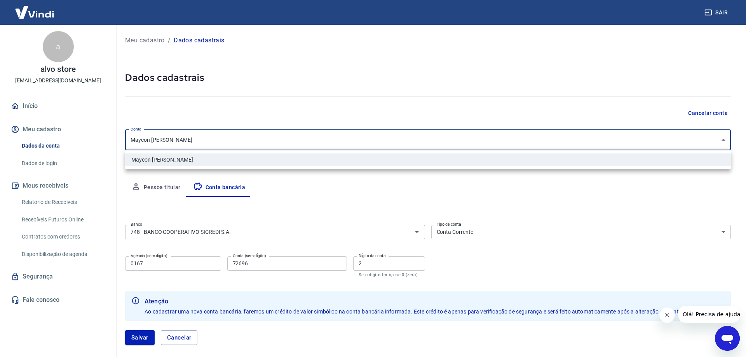
click at [452, 178] on div at bounding box center [373, 178] width 746 height 357
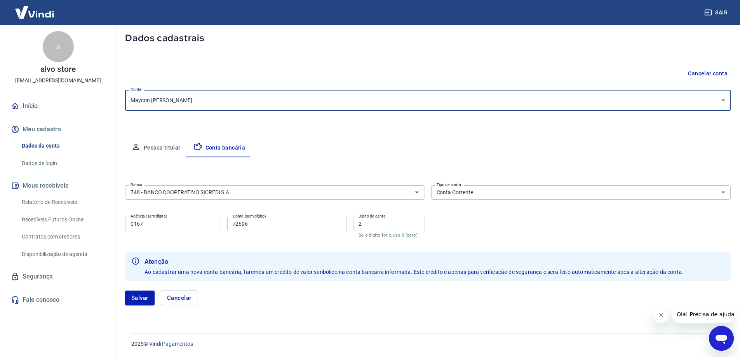
scroll to position [40, 0]
click at [418, 194] on icon "Abrir" at bounding box center [416, 191] width 9 height 9
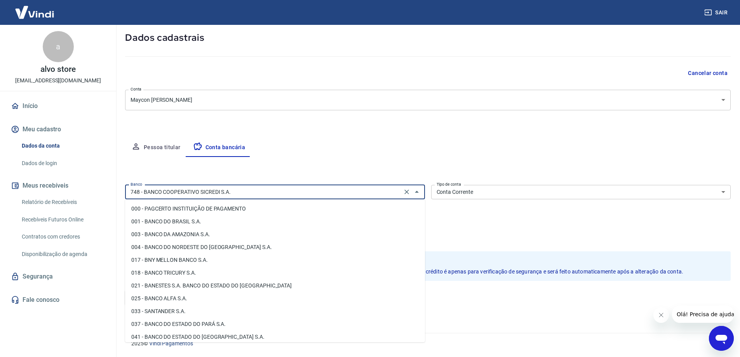
scroll to position [1099, 0]
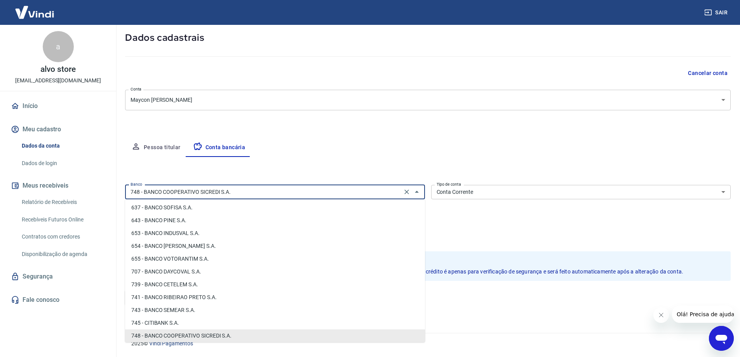
click at [406, 162] on div "Editar conta bancária Banco 748 - BANCO COOPERATIVO SICREDI S.A. Banco Tipo de …" at bounding box center [428, 235] width 606 height 157
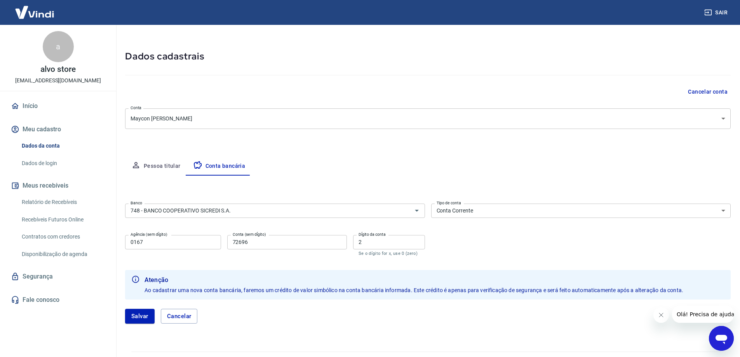
scroll to position [40, 0]
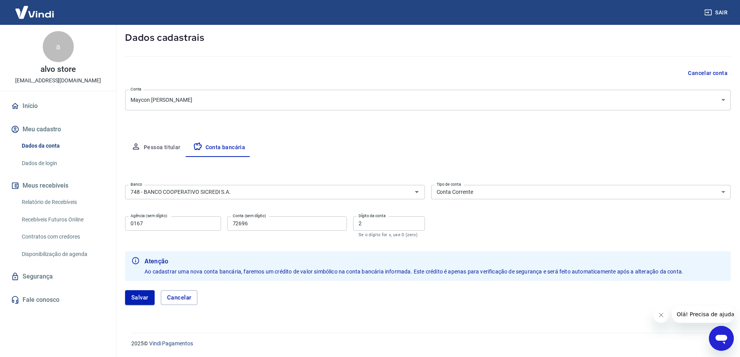
click at [149, 148] on button "Pessoa titular" at bounding box center [156, 147] width 62 height 19
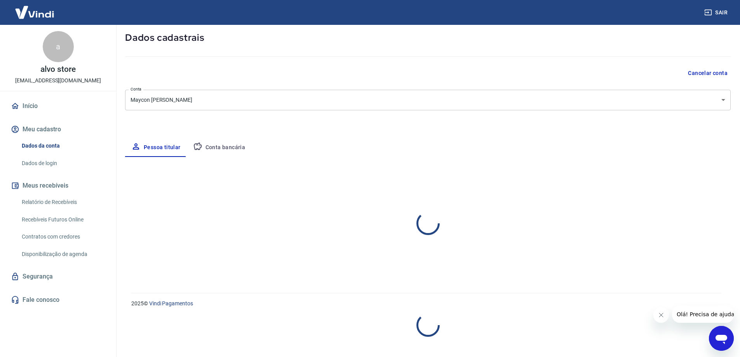
select select "RS"
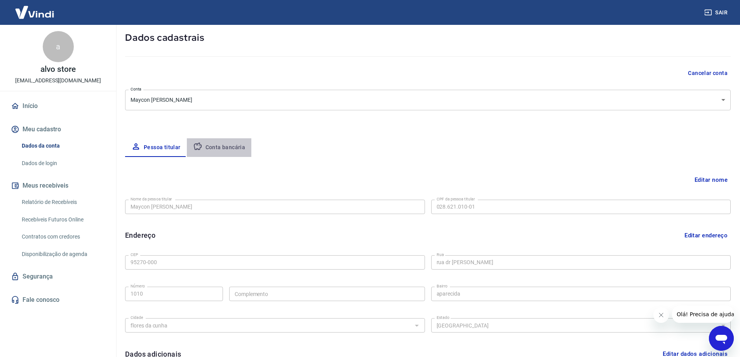
click at [218, 148] on button "Conta bancária" at bounding box center [219, 147] width 65 height 19
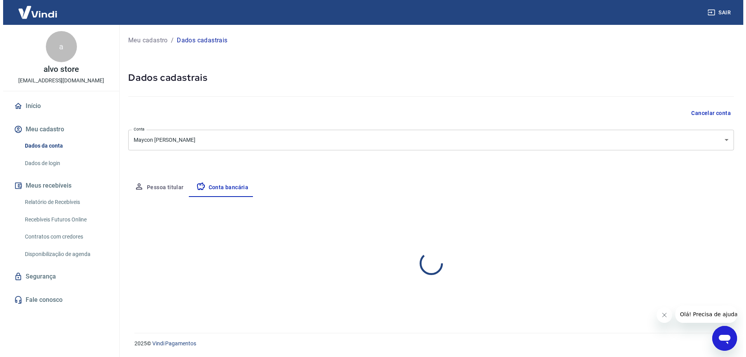
scroll to position [0, 0]
select select "1"
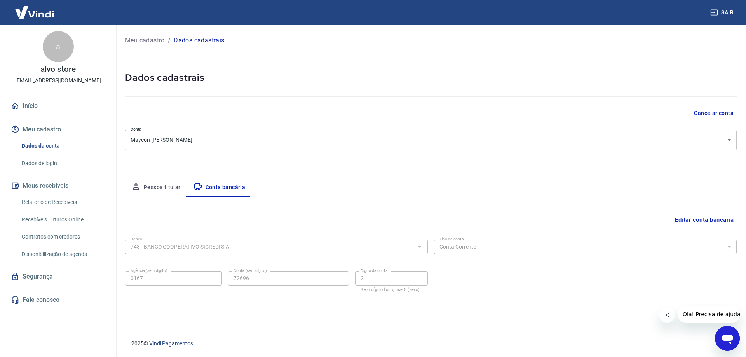
click at [588, 180] on div "Pessoa titular Conta bancária" at bounding box center [430, 187] width 611 height 19
click at [709, 223] on button "Editar conta bancária" at bounding box center [704, 219] width 65 height 15
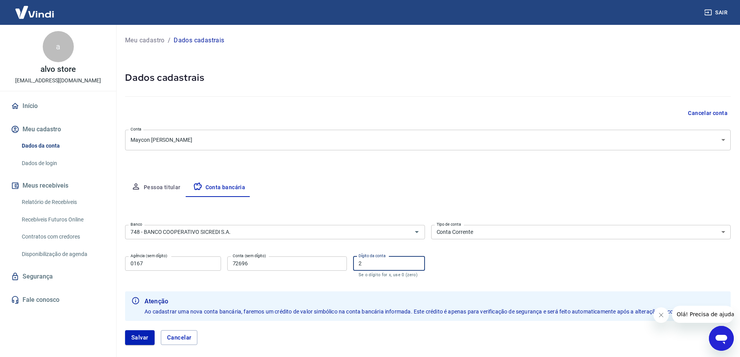
drag, startPoint x: 398, startPoint y: 265, endPoint x: 311, endPoint y: 262, distance: 86.7
click at [311, 262] on div "Agência (sem dígito) 0167 Agência (sem dígito) Conta (sem dígito) 72696 Conta (…" at bounding box center [275, 266] width 300 height 26
click at [386, 265] on input "Dígito da conta" at bounding box center [389, 263] width 72 height 14
type input "2"
click at [142, 340] on button "Salvar" at bounding box center [140, 337] width 30 height 15
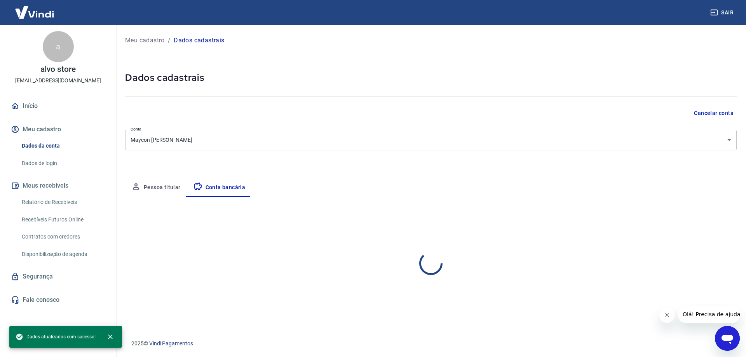
select select "1"
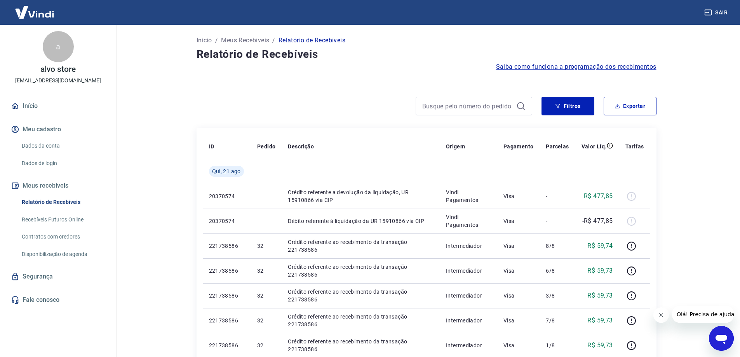
click at [723, 342] on icon "Open messaging window" at bounding box center [722, 339] width 12 height 9
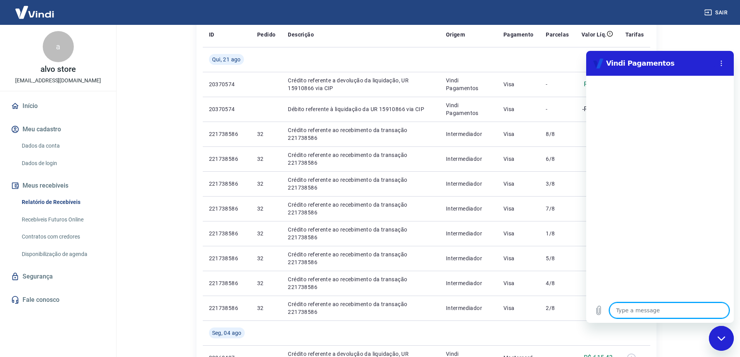
scroll to position [117, 0]
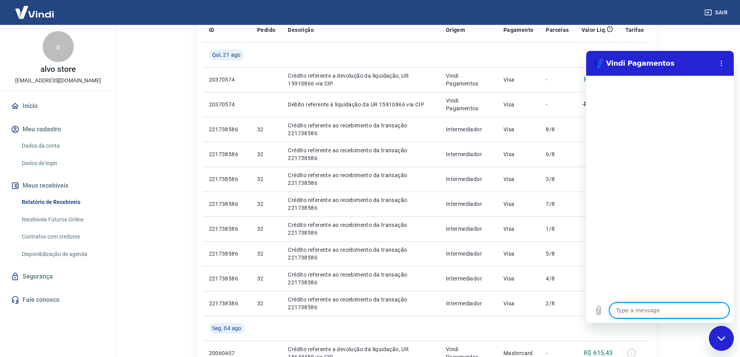
click at [709, 27] on main "Início / Meus Recebíveis / Relatório de Recebíveis Relatório de Recebíveis Saib…" at bounding box center [426, 74] width 627 height 332
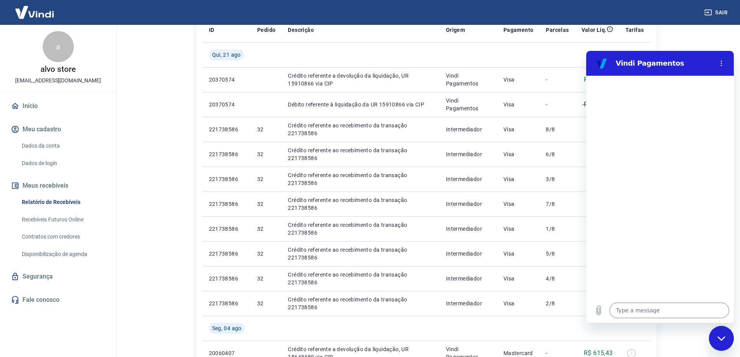
type textarea "x"
